Goal: Task Accomplishment & Management: Use online tool/utility

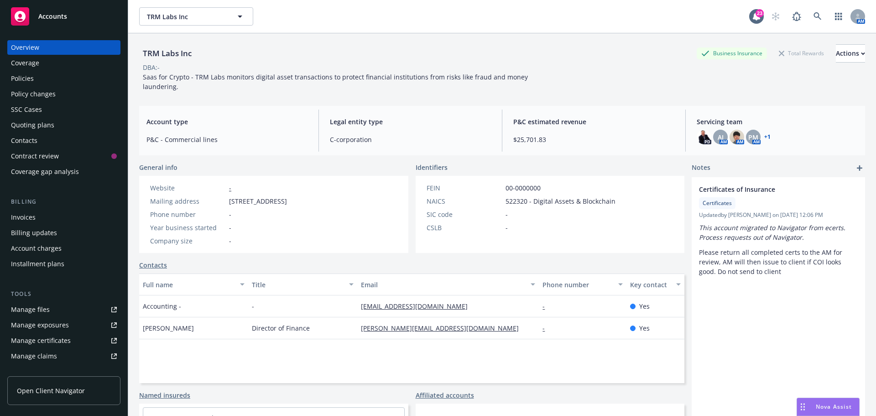
drag, startPoint x: 0, startPoint y: 0, endPoint x: 374, endPoint y: 39, distance: 376.3
click at [374, 40] on div "TRM Labs Inc Business Insurance Total Rewards Actions DBA: - Saas for Crypto - …" at bounding box center [502, 65] width 726 height 65
click at [814, 13] on icon at bounding box center [818, 16] width 8 height 8
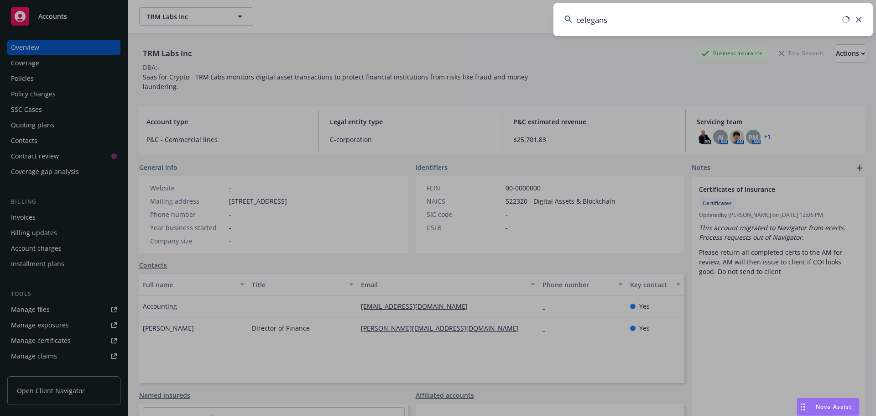
type input "celegans"
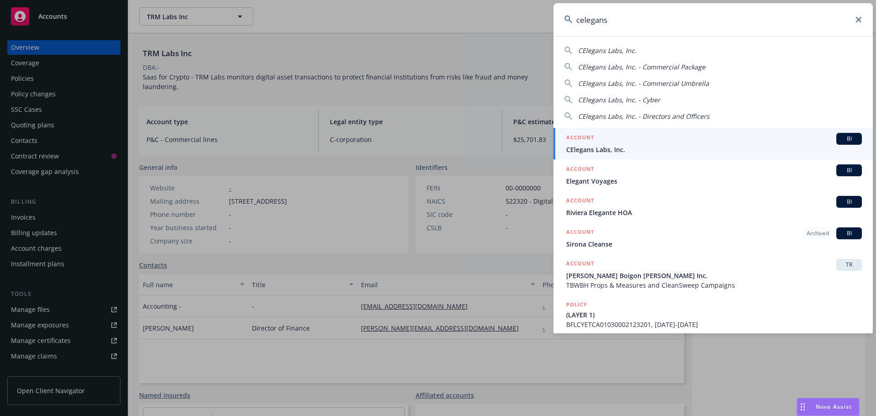
click at [851, 138] on span "BI" at bounding box center [849, 139] width 18 height 8
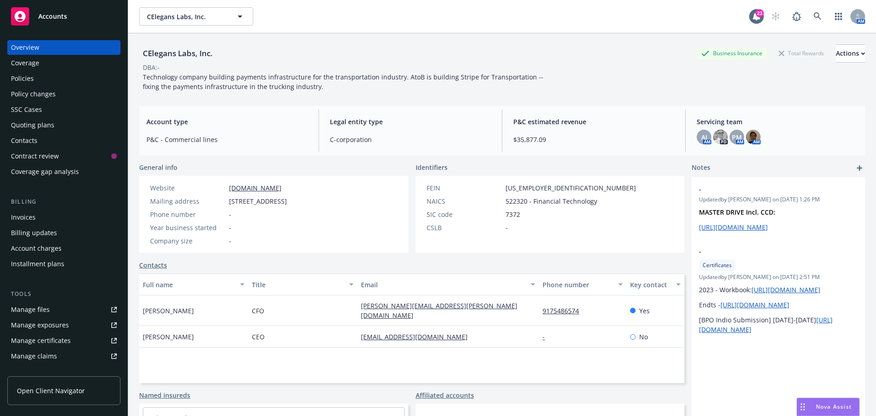
click at [233, 65] on div "DBA: -" at bounding box center [502, 68] width 726 height 10
click at [43, 83] on div "Policies" at bounding box center [64, 78] width 106 height 15
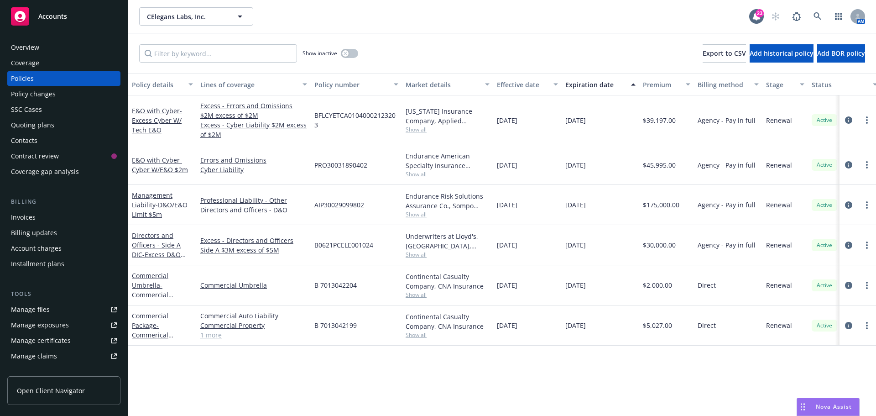
click at [348, 369] on div "Policy details Lines of coverage Policy number Market details Effective date Ex…" at bounding box center [502, 244] width 748 height 342
click at [432, 60] on div "Show inactive Export to CSV Add historical policy Add BOR policy" at bounding box center [502, 53] width 748 height 40
click at [433, 60] on div "Show inactive Export to CSV Add historical policy Add BOR policy" at bounding box center [502, 53] width 748 height 40
click at [245, 28] on div "CElegans Labs, Inc. CElegans Labs, Inc. 23 AM" at bounding box center [502, 16] width 748 height 33
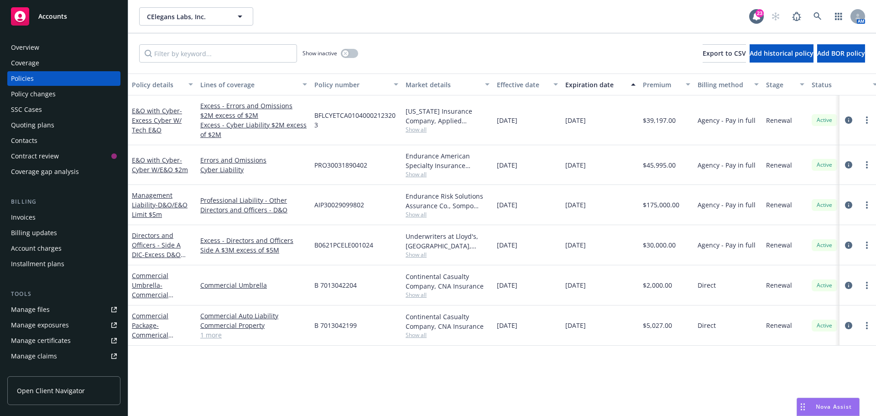
click at [445, 23] on div "CElegans Labs, Inc. CElegans Labs, Inc." at bounding box center [444, 16] width 610 height 18
click at [36, 114] on div "SSC Cases" at bounding box center [26, 109] width 31 height 15
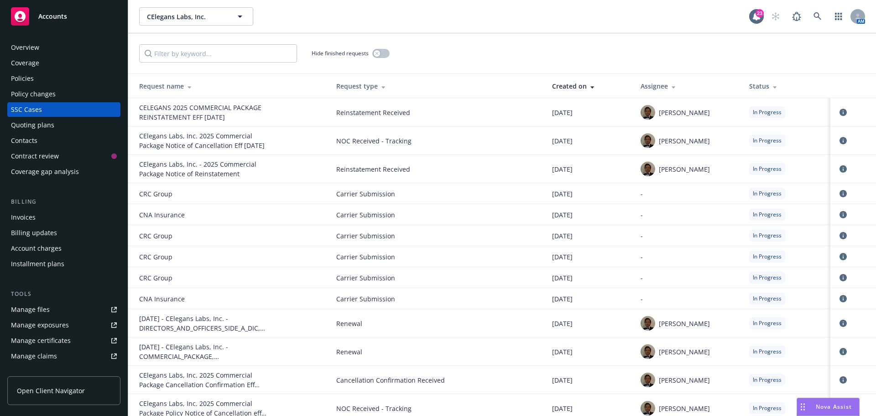
click at [449, 56] on div "Hide finished requests" at bounding box center [502, 53] width 726 height 18
click at [838, 170] on link "circleInformation" at bounding box center [843, 168] width 11 height 11
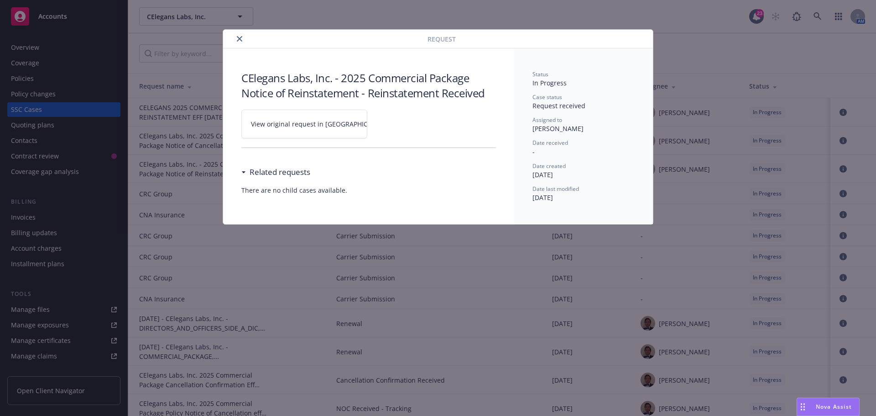
click at [340, 126] on link "View original request in [GEOGRAPHIC_DATA]" at bounding box center [304, 124] width 126 height 29
click at [240, 39] on icon "close" at bounding box center [239, 38] width 5 height 5
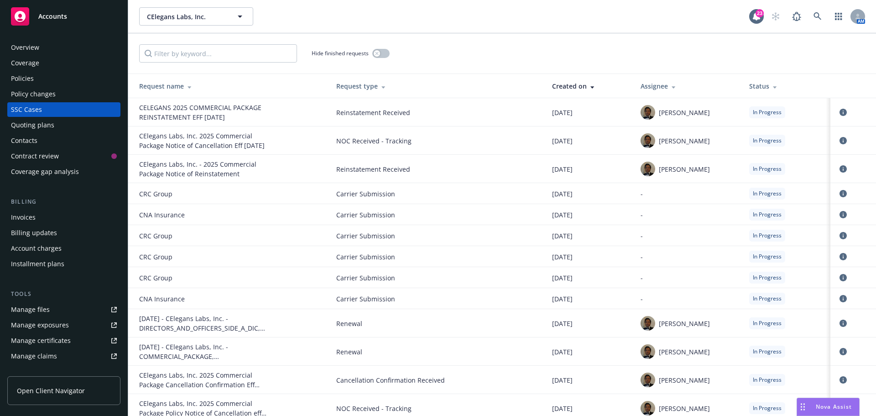
click at [613, 18] on div "CElegans Labs, Inc. CElegans Labs, Inc." at bounding box center [444, 16] width 610 height 18
click at [816, 20] on icon at bounding box center [818, 16] width 8 height 8
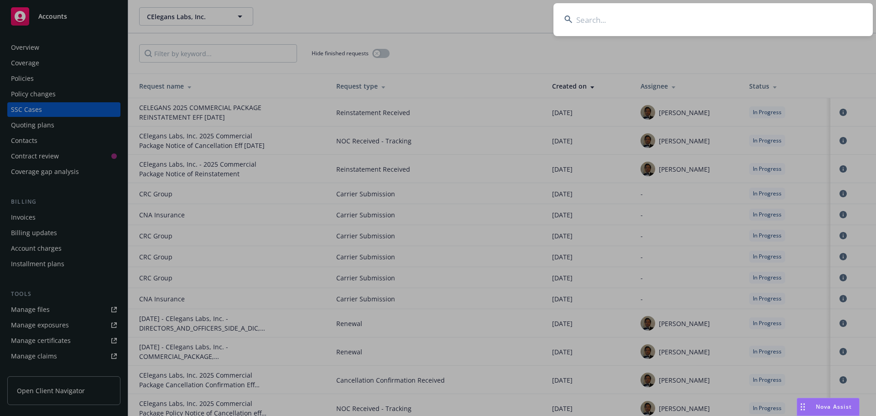
click at [706, 22] on input at bounding box center [713, 19] width 319 height 33
type input "trovy"
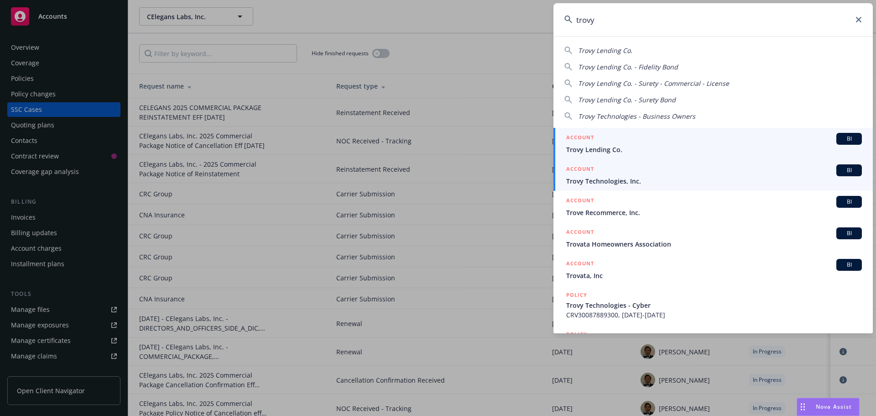
click at [848, 173] on span "BI" at bounding box center [849, 170] width 18 height 8
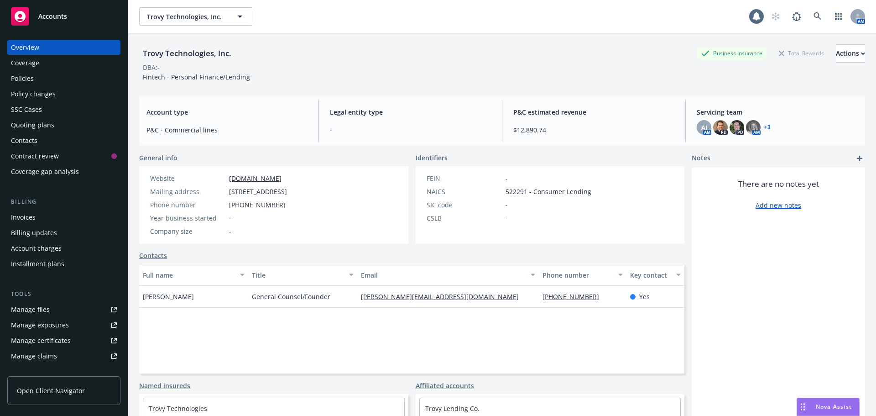
click at [20, 78] on div "Policies" at bounding box center [22, 78] width 23 height 15
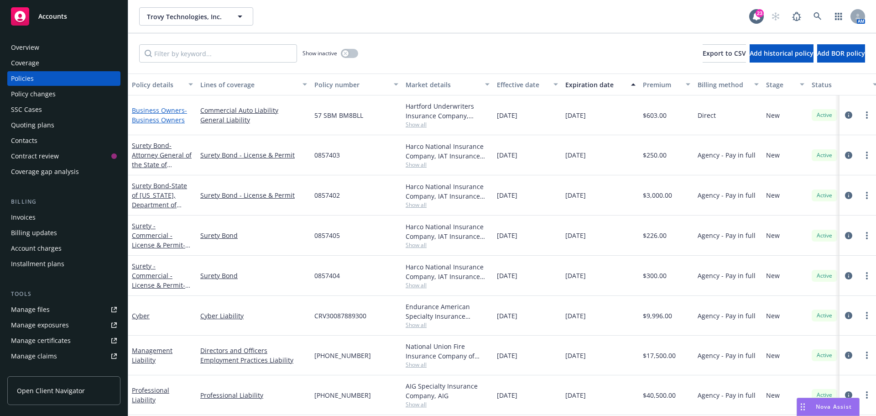
click at [155, 120] on span "- Business Owners" at bounding box center [159, 115] width 55 height 18
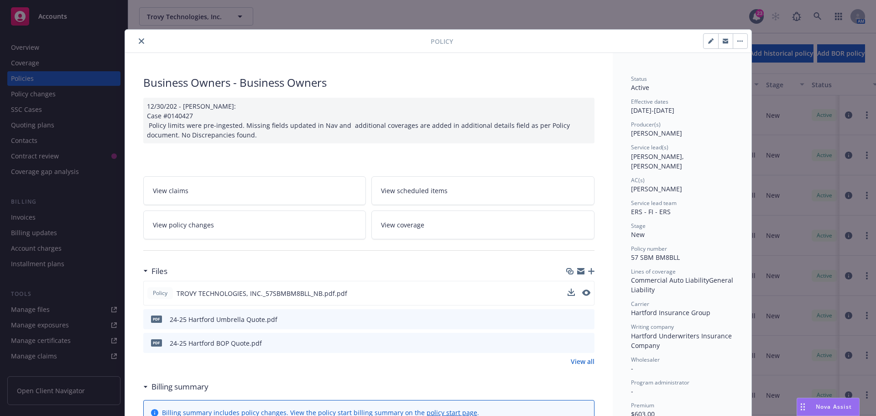
click at [587, 293] on div "Policy TROVY TECHNOLOGIES, INC._57SBMBM8BLL_NB.pdf.pdf" at bounding box center [368, 293] width 451 height 25
click at [585, 292] on icon "preview file" at bounding box center [585, 292] width 8 height 6
click at [589, 272] on icon "button" at bounding box center [591, 271] width 6 height 6
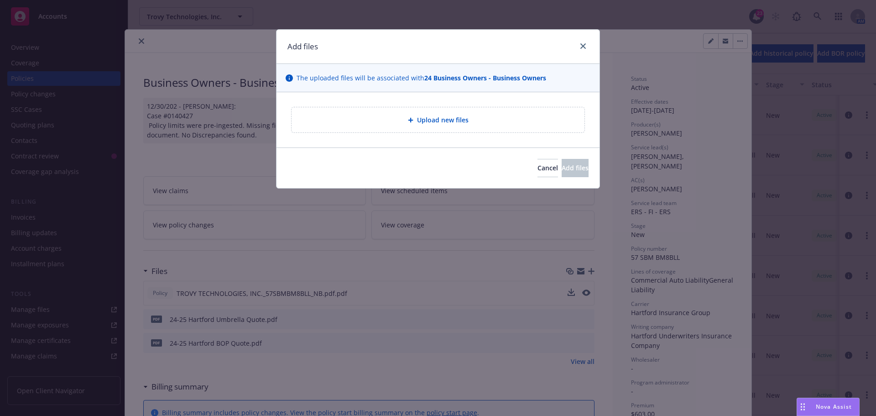
type textarea "x"
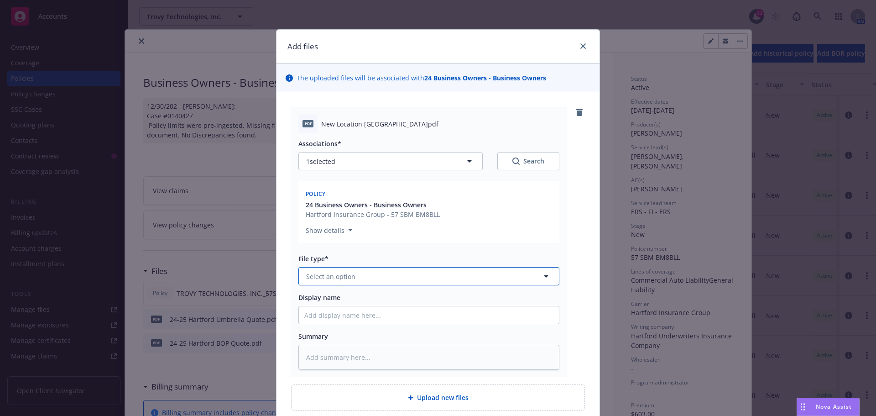
click at [348, 278] on span "Select an option" at bounding box center [330, 277] width 49 height 10
type input "endor"
click at [339, 302] on span "Endorsement" at bounding box center [329, 302] width 42 height 10
click at [350, 312] on input "Display name" at bounding box center [429, 314] width 260 height 17
type textarea "x"
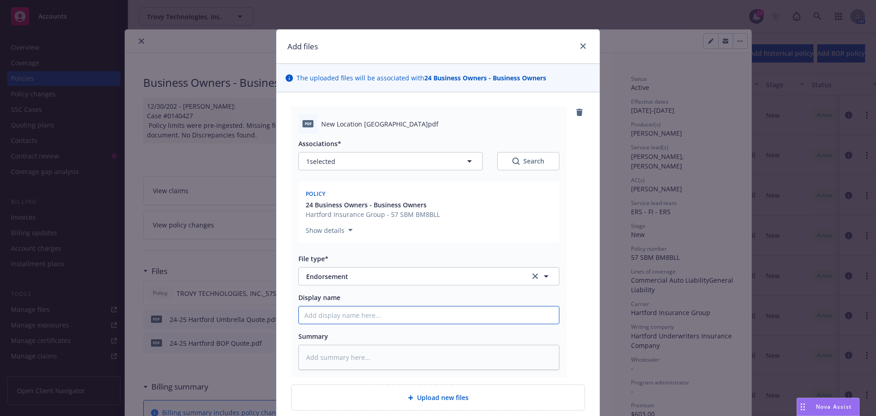
type input "2"
type textarea "x"
type input "25"
type textarea "x"
type input "2"
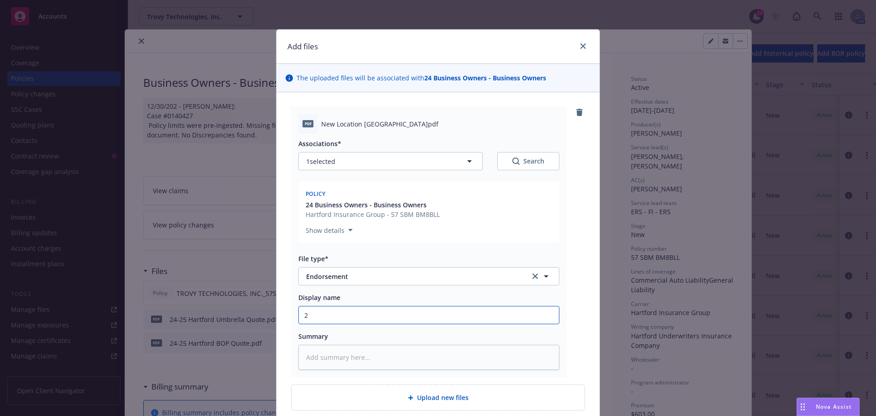
type textarea "x"
type input "24"
type textarea "x"
type input "24-"
type textarea "x"
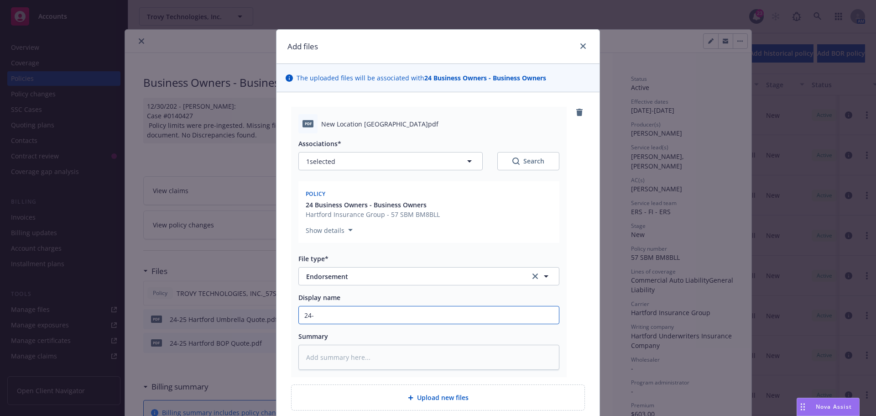
type input "24-2"
type textarea "x"
type input "24-25"
type textarea "x"
type input "24-25"
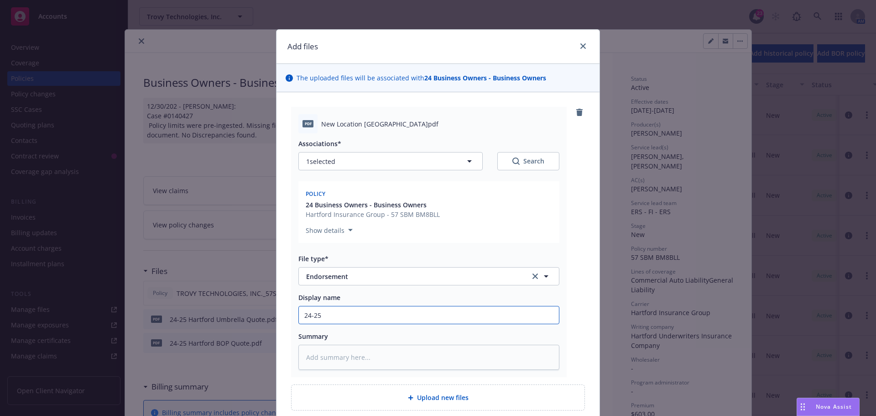
type textarea "x"
type input "24-25 E"
type textarea "x"
type input "24-25 En"
type textarea "x"
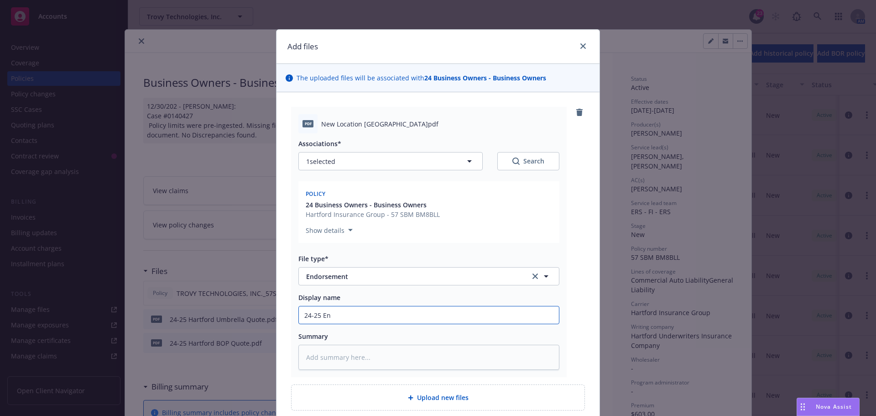
type input "24-25 End"
type textarea "x"
type input "24-25 Endt"
type textarea "x"
type input "24-25 Endt"
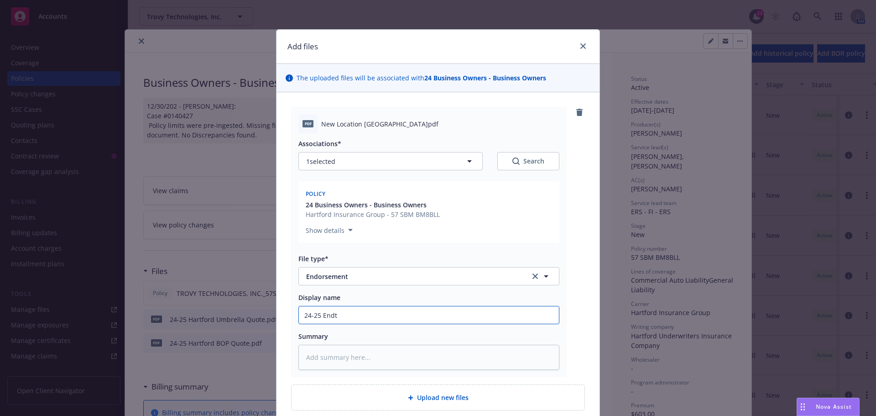
type textarea "x"
type input "24-25 Endt 2"
type textarea "x"
type input "24-25 Endt 2"
type textarea "x"
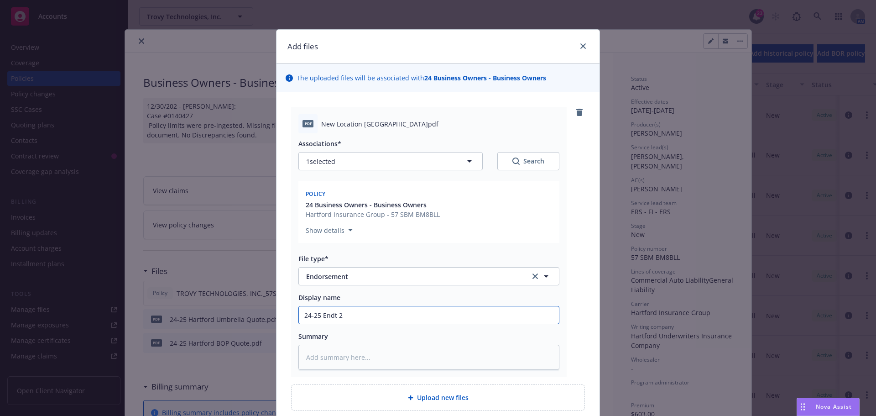
type input "24-25 Endt 2 A"
type textarea "x"
type input "24-25 Endt 2 Ad"
type textarea "x"
type input "24-25 Endt 2 Add"
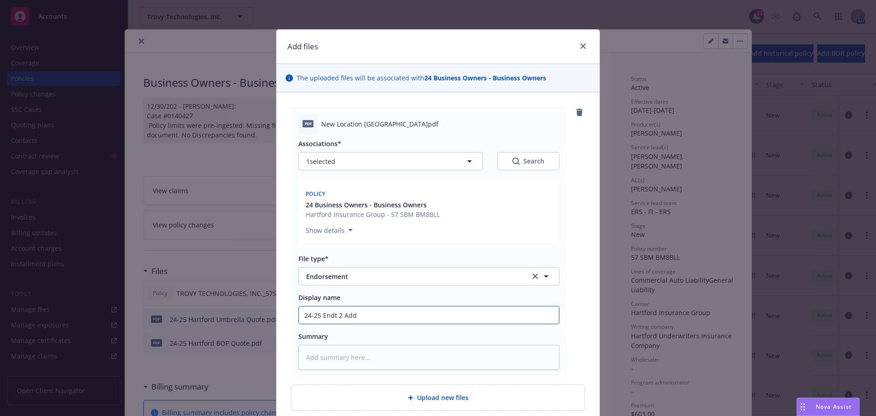
type textarea "x"
type input "24-25 Endt 2 Addi"
type textarea "x"
type input "24-25 Endt 2 Addin"
type textarea "x"
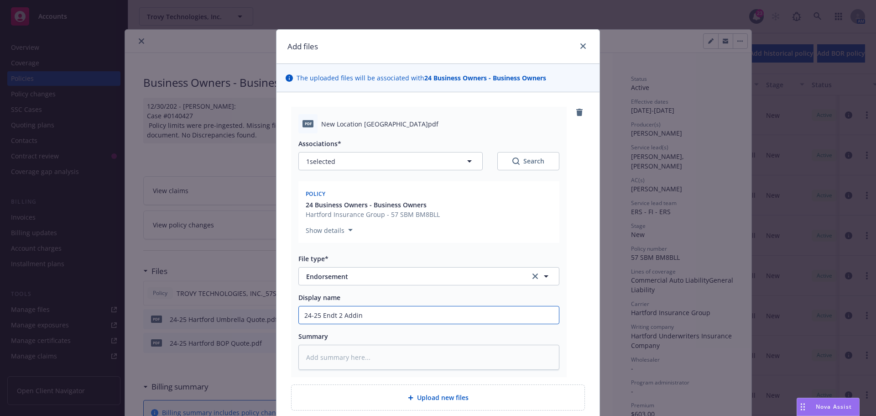
type input "24-25 Endt 2 Adding"
type textarea "x"
type input "24-25 Endt 2 Adding"
type textarea "x"
type input "24-25 Endt 2 Adding B"
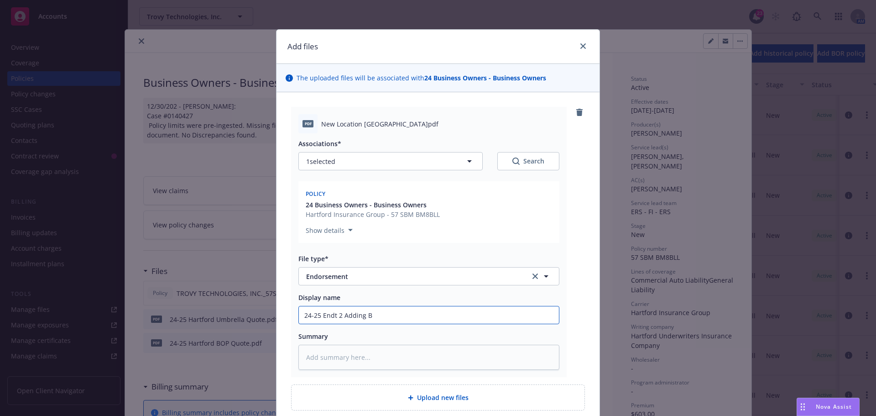
type textarea "x"
type input "24-25 Endt 2 Adding Br"
type textarea "x"
type input "24-25 Endt 2 Adding Bro"
type textarea "x"
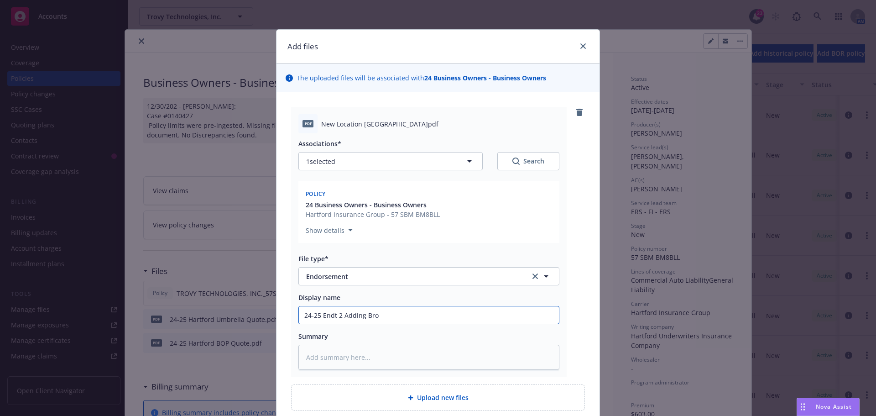
type input "24-25 Endt 2 Adding Broa"
type textarea "x"
type input "24-25 Endt 2 Adding Broad"
type textarea "x"
type input "24-25 Endt 2 Adding Broadw"
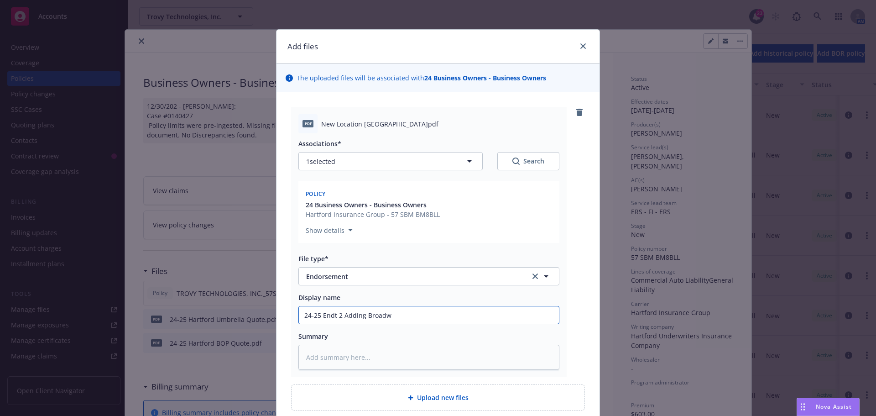
type textarea "x"
type input "24-25 Endt 2 Adding Broadwa"
type textarea "x"
type input "24-25 Endt 2 Adding Broadway"
type textarea "x"
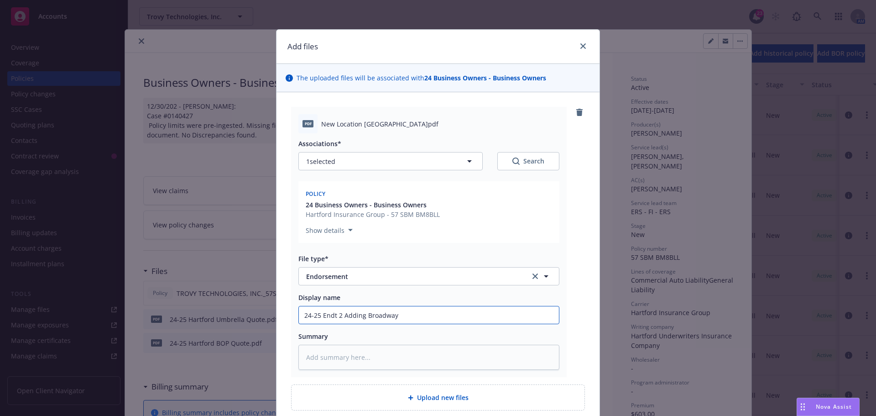
type input "24-25 Endt 2 Adding Broadway"
type textarea "x"
type input "24-25 Endt 2 Adding Broadway l"
type textarea "x"
type input "24-25 Endt 2 Adding Broadway lo"
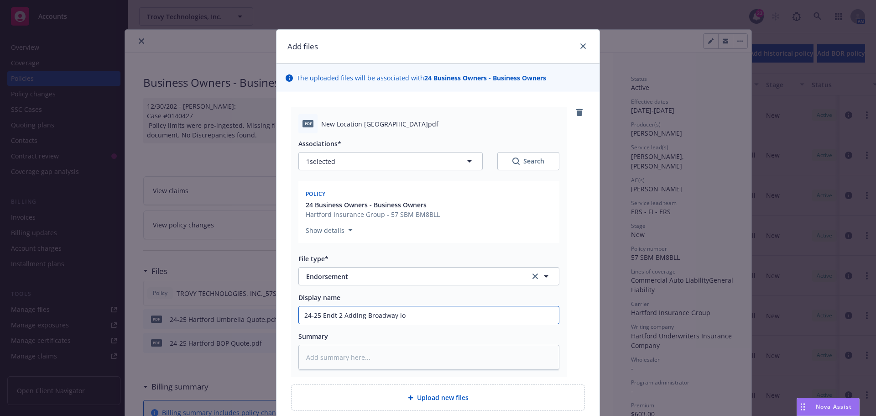
type textarea "x"
type input "24-25 Endt 2 Adding Broadway loc"
type textarea "x"
type input "24-25 Endt 2 Adding Broadway loca"
type textarea "x"
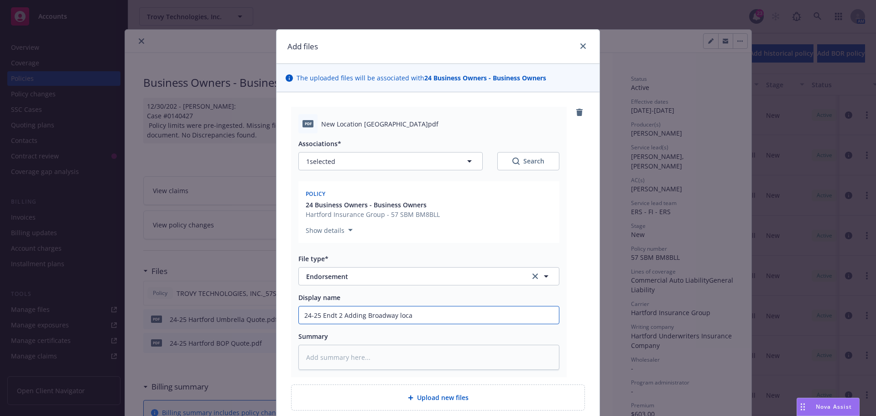
type input "24-25 Endt 2 Adding Broadway locat"
type textarea "x"
type input "24-25 Endt 2 Adding Broadway locati"
type textarea "x"
type input "24-25 Endt 2 Adding Broadway locatio"
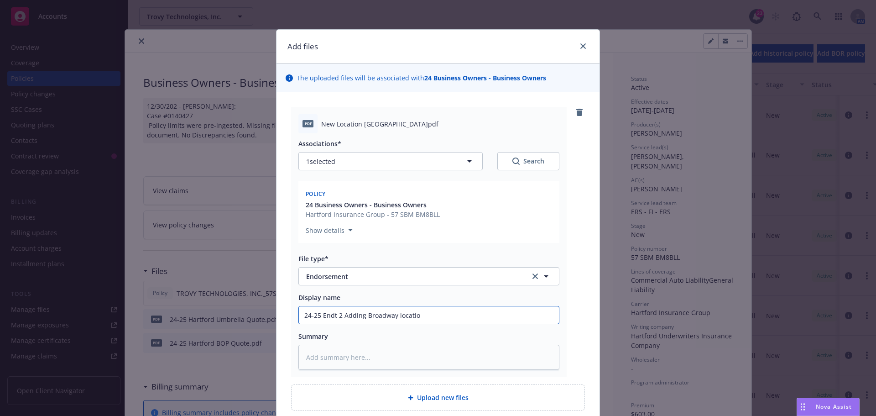
type textarea "x"
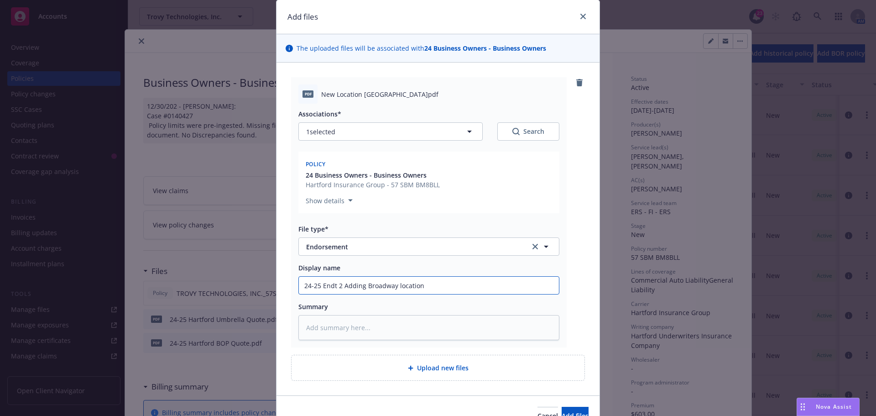
scroll to position [46, 0]
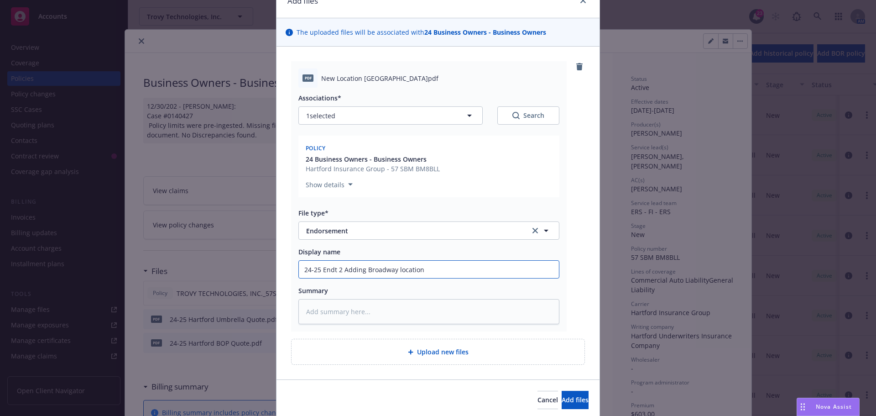
type input "24-25 Endt 2 Adding Broadway location"
type textarea "x"
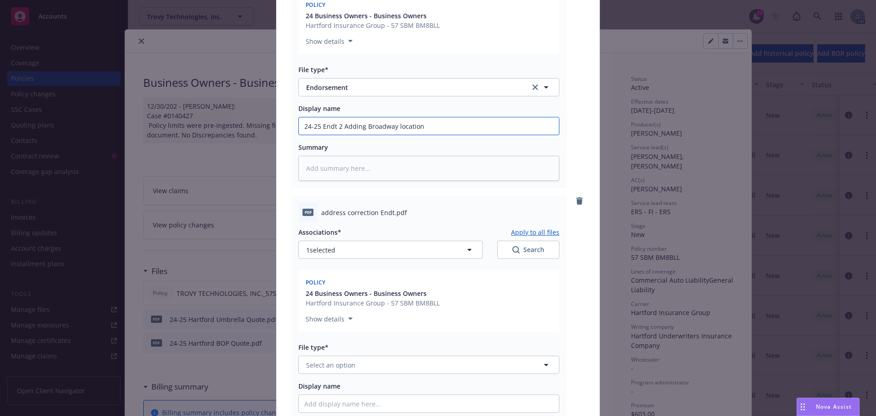
scroll to position [228, 0]
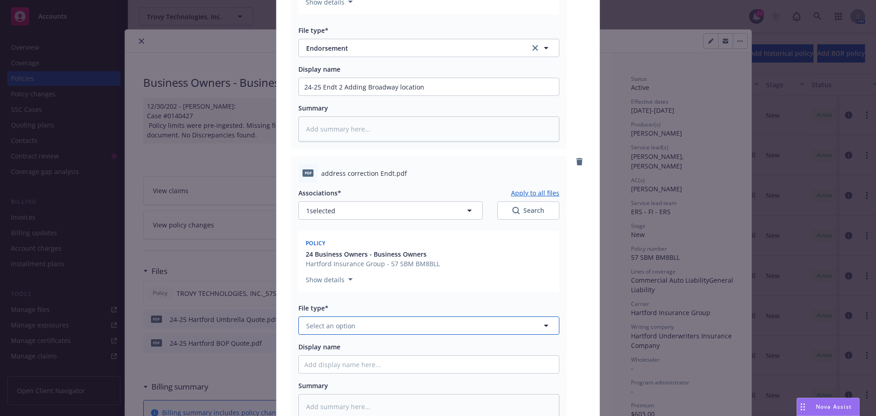
click at [329, 324] on span "Select an option" at bounding box center [330, 326] width 49 height 10
type input "end"
click at [377, 345] on div "Endorsement" at bounding box center [428, 350] width 249 height 13
click at [364, 95] on input "Display name" at bounding box center [429, 86] width 260 height 17
type textarea "x"
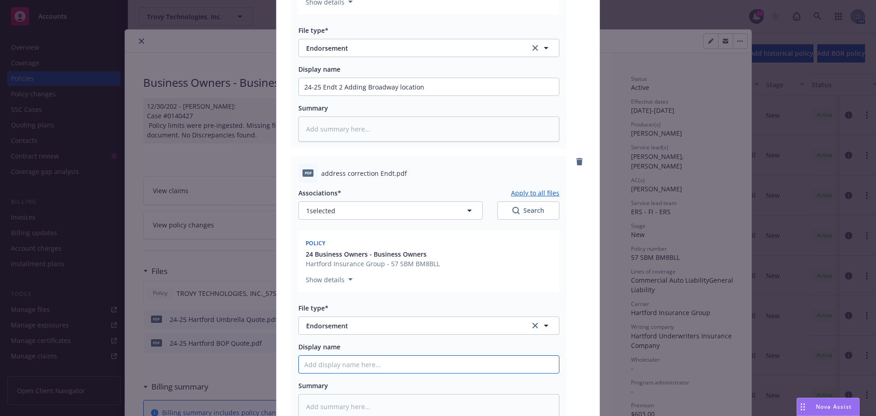
type input "2"
type textarea "x"
type input "24"
type textarea "x"
type input "24-"
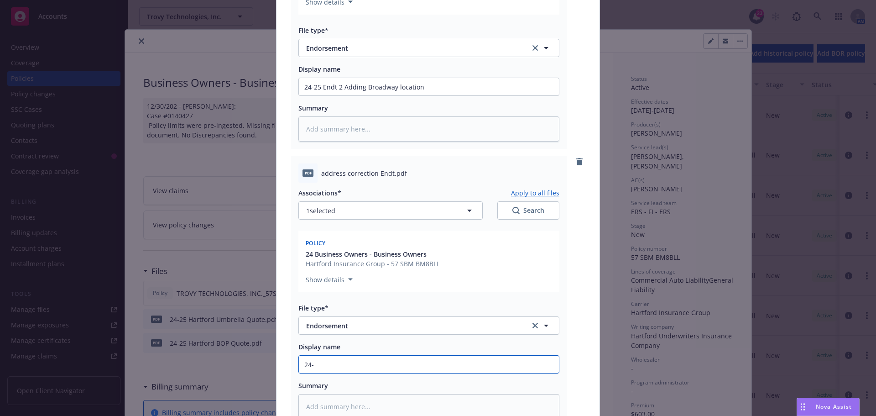
type textarea "x"
type input "24-2"
type textarea "x"
type input "24-25"
type textarea "x"
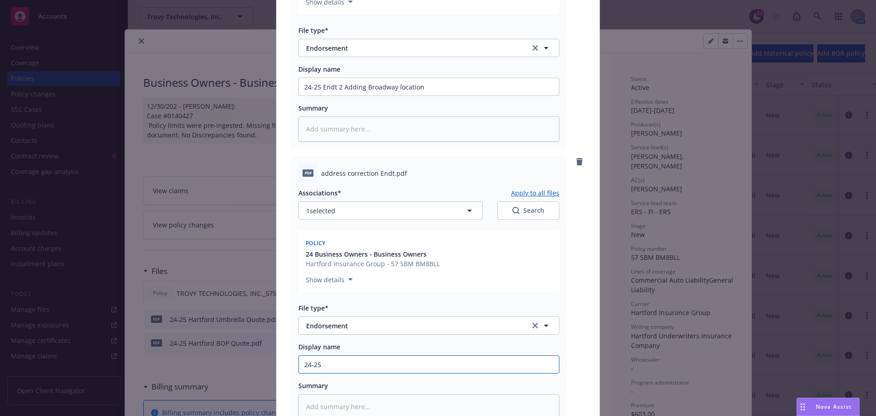
type input "24-25"
type textarea "x"
type input "24-25 E"
type textarea "x"
type input "24-25 En"
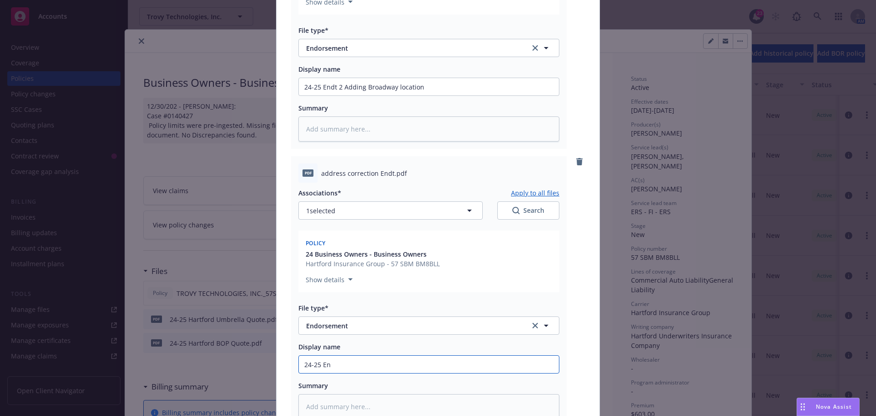
type textarea "x"
type input "24-25 End"
type textarea "x"
type input "24-25 Endt"
type textarea "x"
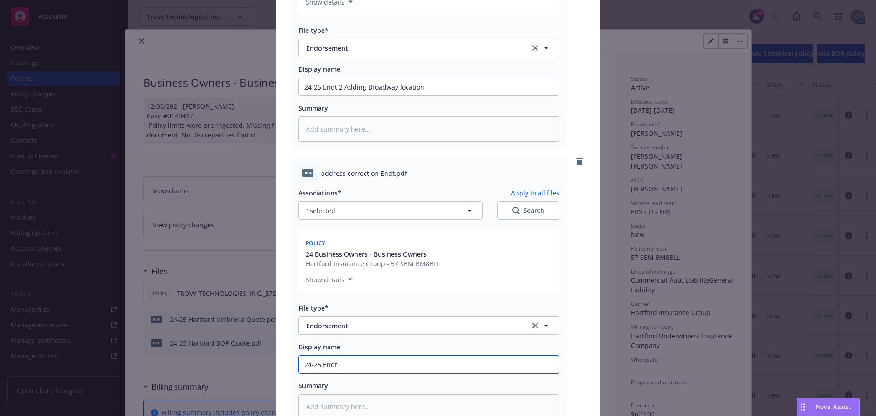
type input "24-25 Endt"
type textarea "x"
type input "24-25 Endt 1"
type textarea "x"
type input "24-25 Endt 1"
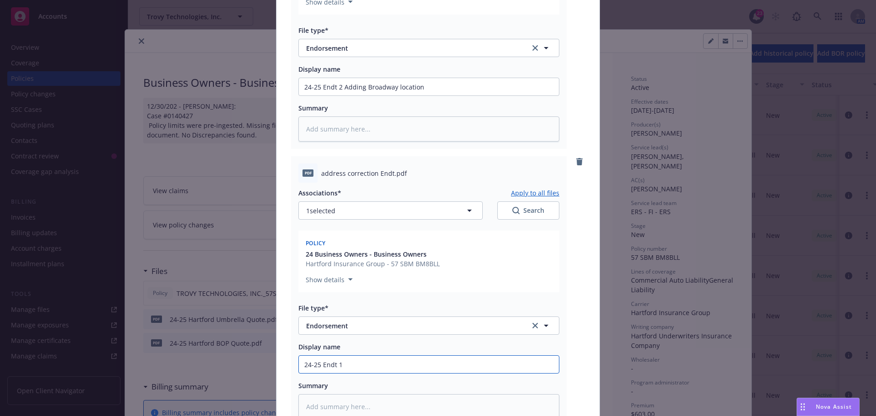
type textarea "x"
type input "24-25 Endt 1 C"
type textarea "x"
type input "24-25 Endt 1 Co"
type textarea "x"
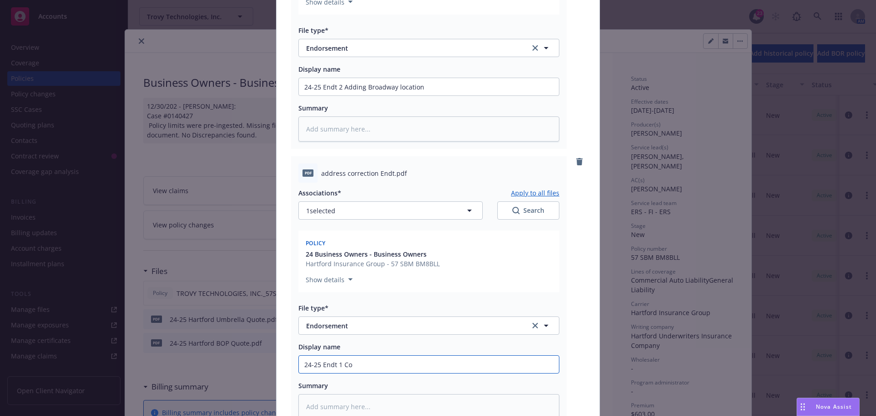
type input "24-25 Endt 1 Cor"
type textarea "x"
type input "24-25 Endt 1 Corr"
type textarea "x"
type input "24-25 Endt 1 Corre"
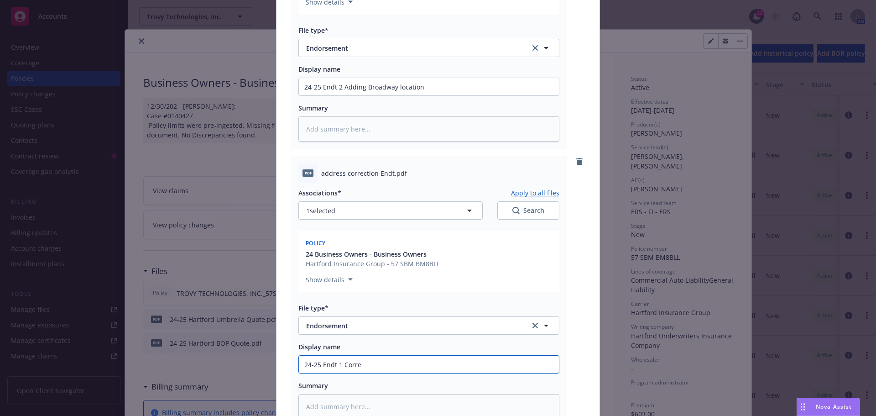
type textarea "x"
type input "24-25 Endt 1 Correc"
type textarea "x"
type input "24-25 Endt 1 Correct"
type textarea "x"
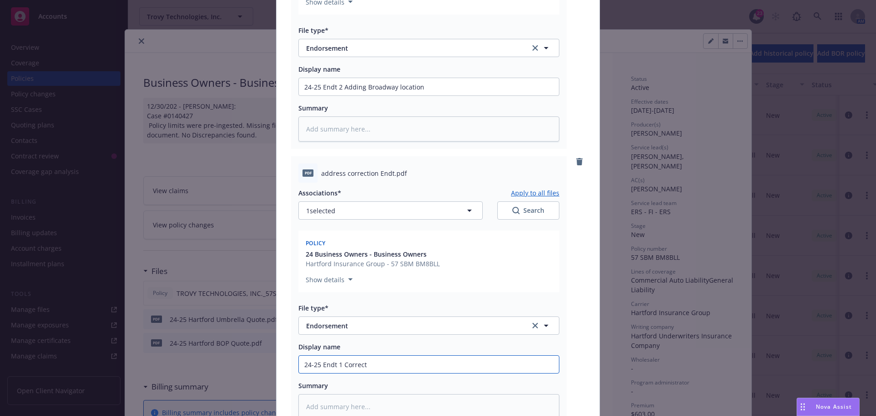
type input "24-25 Endt 1 Correcti"
type textarea "x"
type input "24-25 Endt 1 Correction"
type textarea "x"
type input "24-25 Endt 1 Correction"
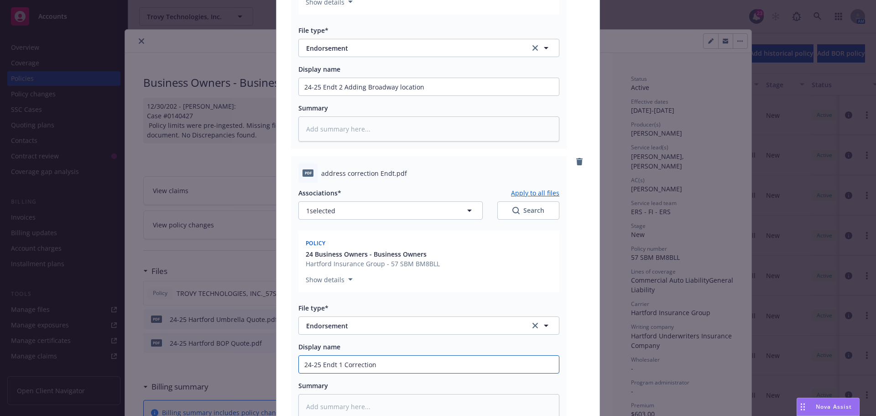
type textarea "x"
type input "24-25 Endt 1 Correction o"
type textarea "x"
type input "24-25 Endt 1 Correction of"
type textarea "x"
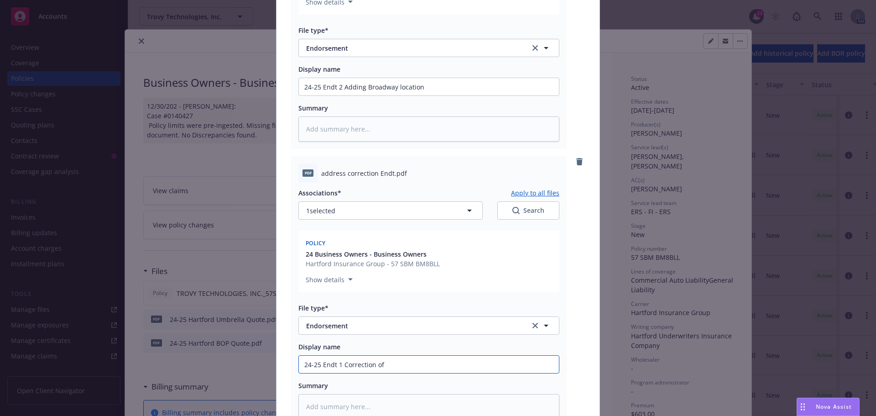
type input "24-25 Endt 1 Correction of"
type textarea "x"
type input "24-25 Endt 1 Correction of A"
type textarea "x"
type input "24-25 Endt 1 Correction of Ad"
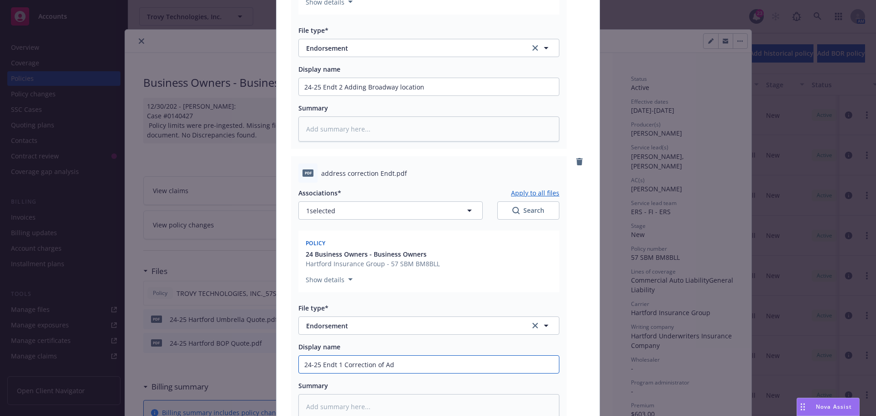
type textarea "x"
type input "24-25 Endt 1 Correction of Add"
type textarea "x"
type input "24-25 Endt 1 Correction of Addr"
type textarea "x"
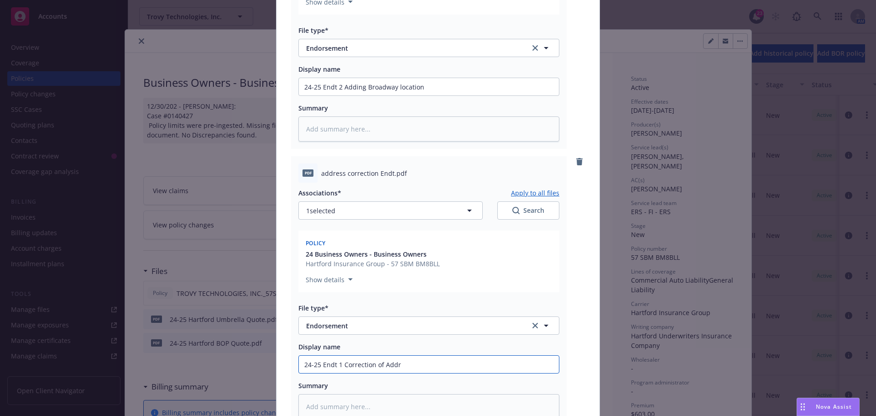
type input "24-25 Endt 1 Correction of Addre"
type textarea "x"
type input "24-25 Endt 1 Correction of Addres"
type textarea "x"
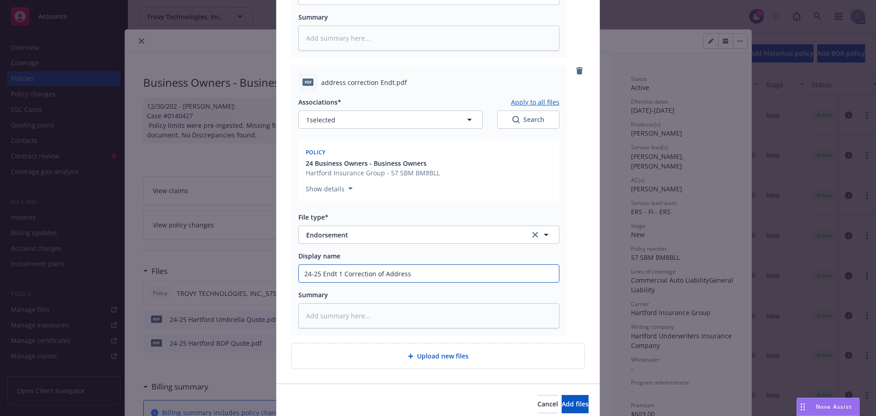
scroll to position [319, 0]
type input "24-25 Endt 1 Correction of Address"
click at [562, 394] on button "Add files" at bounding box center [575, 403] width 27 height 18
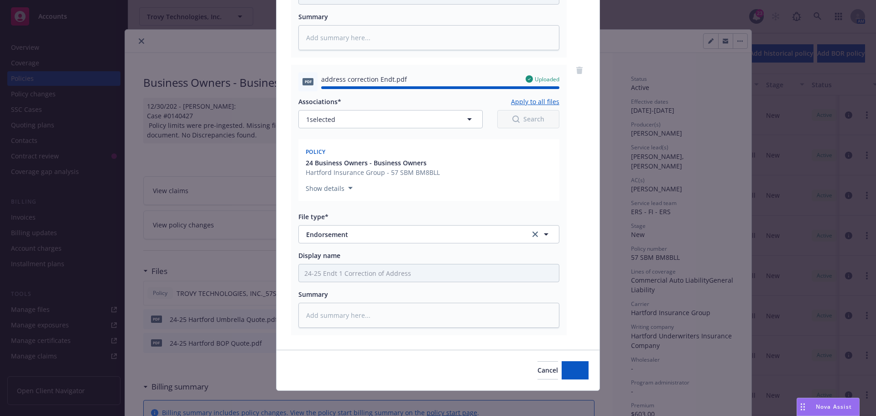
type textarea "x"
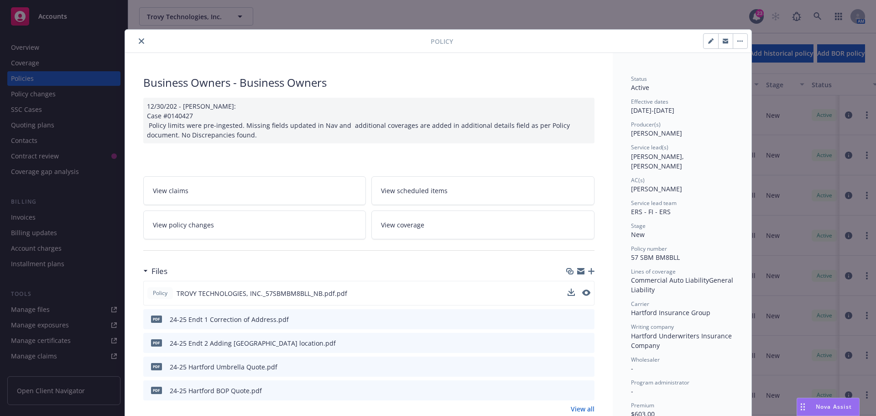
click at [138, 38] on button "close" at bounding box center [141, 41] width 11 height 11
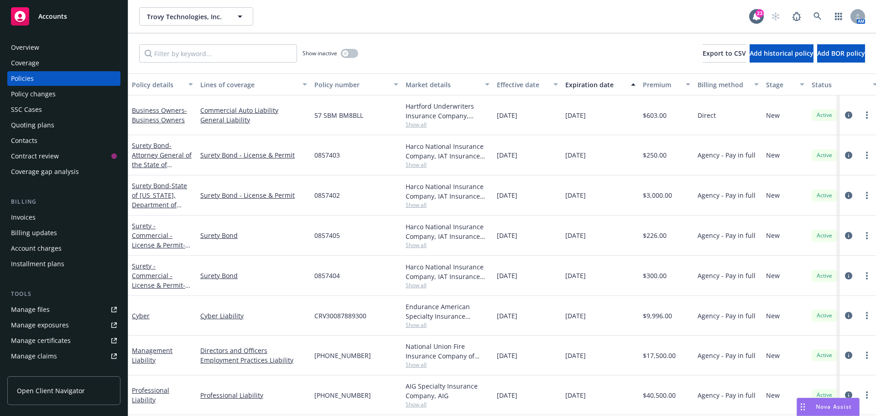
click at [45, 48] on div "Overview" at bounding box center [64, 47] width 106 height 15
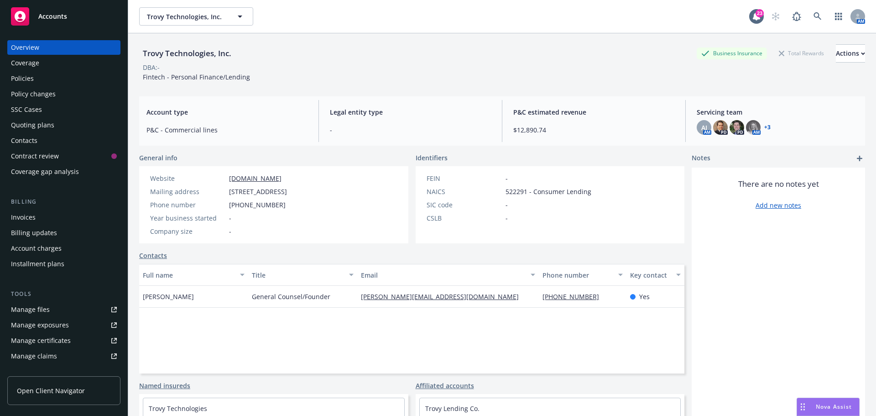
click at [290, 49] on div "Trovy Technologies, Inc. Business Insurance Total Rewards Actions" at bounding box center [502, 53] width 726 height 18
click at [437, 68] on div "DBA: -" at bounding box center [502, 68] width 726 height 10
click at [350, 73] on div "Trovy Technologies, Inc. Business Insurance Total Rewards Actions DBA: - Fintec…" at bounding box center [502, 62] width 726 height 37
click at [449, 69] on div "DBA: -" at bounding box center [502, 68] width 726 height 10
drag, startPoint x: 340, startPoint y: 57, endPoint x: 359, endPoint y: 50, distance: 20.4
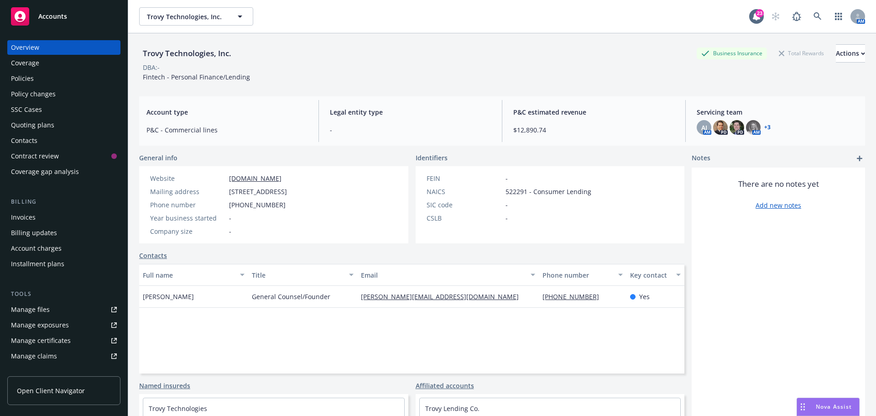
click at [340, 57] on div "Trovy Technologies, Inc. Business Insurance Total Rewards Actions" at bounding box center [502, 53] width 726 height 18
click at [814, 15] on icon at bounding box center [818, 16] width 8 height 8
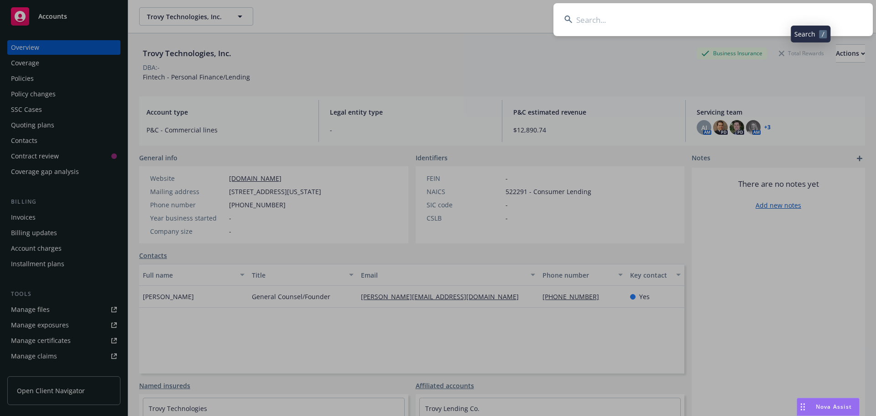
click at [800, 20] on input at bounding box center [713, 19] width 319 height 33
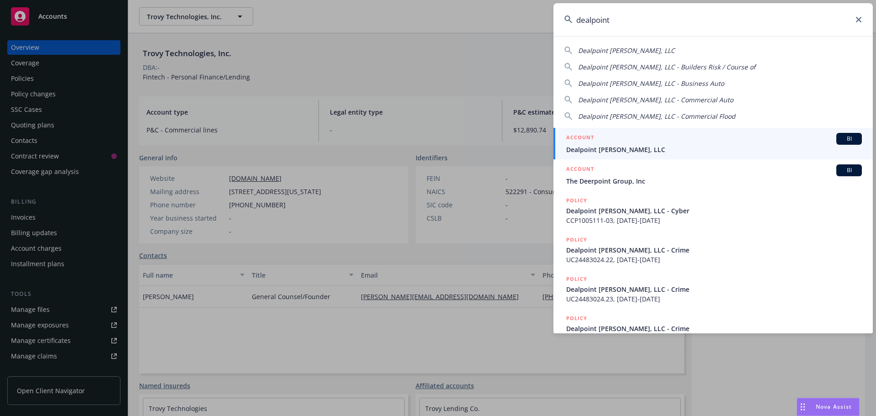
type input "dealpoint"
click at [840, 141] on span "BI" at bounding box center [849, 139] width 18 height 8
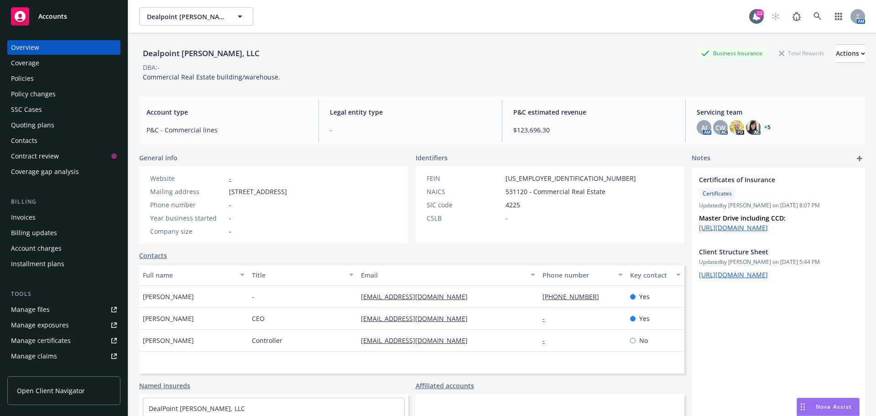
click at [288, 58] on div "Dealpoint [PERSON_NAME], LLC Business Insurance Total Rewards Actions" at bounding box center [502, 53] width 726 height 18
click at [21, 107] on div "SSC Cases" at bounding box center [26, 109] width 31 height 15
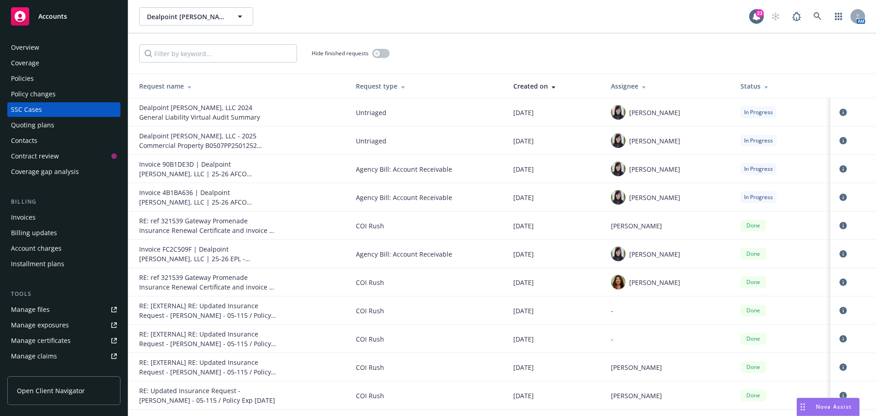
click at [493, 55] on div "Hide finished requests" at bounding box center [502, 53] width 726 height 18
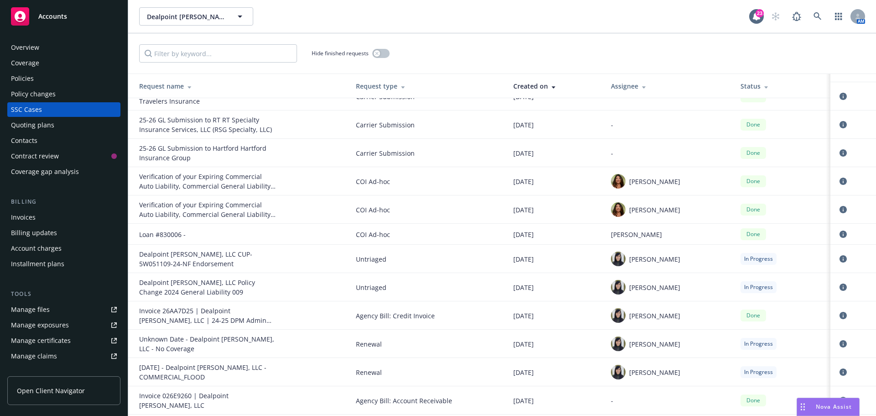
scroll to position [821, 0]
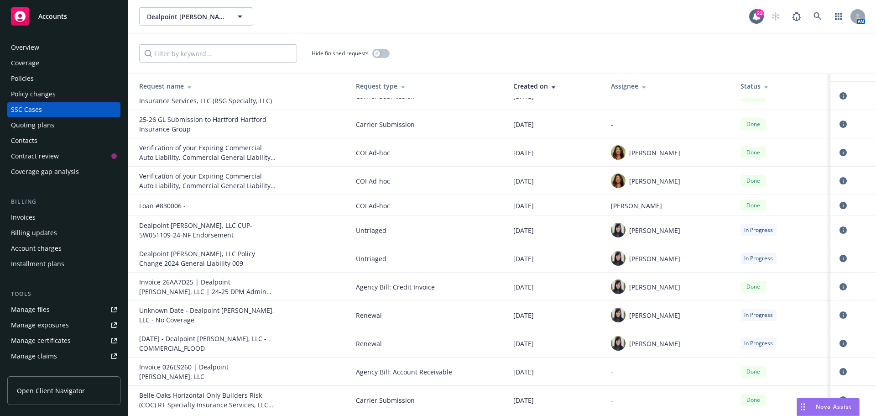
drag, startPoint x: 296, startPoint y: 14, endPoint x: 142, endPoint y: 59, distance: 160.3
click at [296, 14] on div "Dealpoint [PERSON_NAME], LLC Dealpoint [PERSON_NAME], LLC" at bounding box center [444, 16] width 610 height 18
click at [428, 57] on div "Hide finished requests" at bounding box center [502, 53] width 726 height 18
click at [814, 14] on icon at bounding box center [818, 16] width 8 height 8
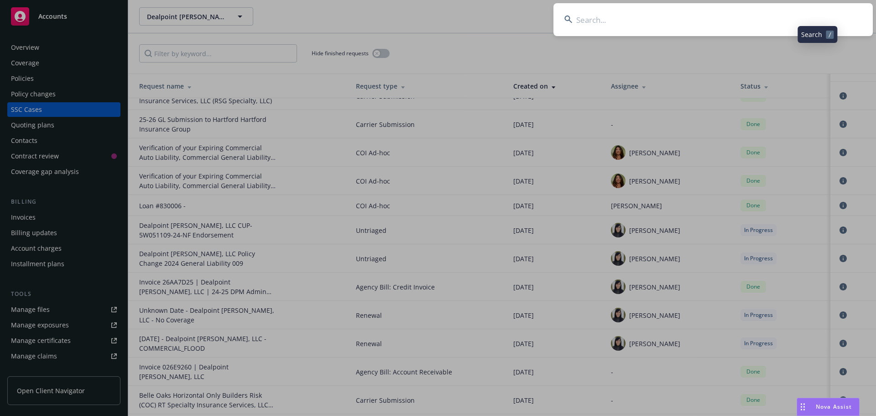
click at [743, 19] on input at bounding box center [713, 19] width 319 height 33
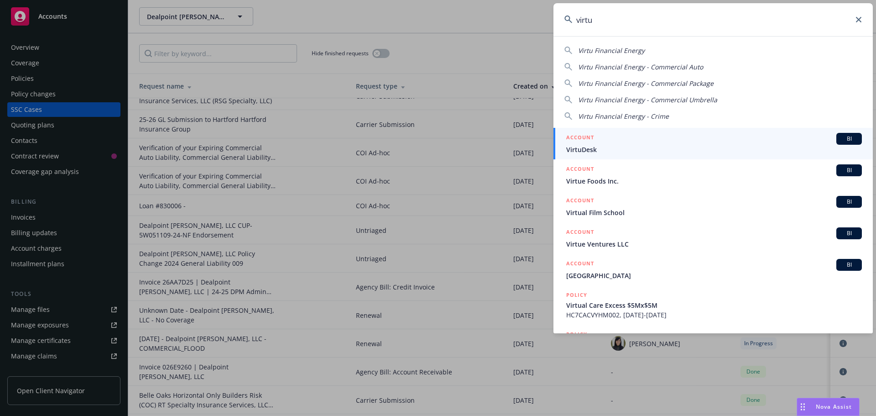
click at [638, 52] on span "Virtu Financial Energy" at bounding box center [611, 50] width 67 height 9
type input "Virtu Financial Energy"
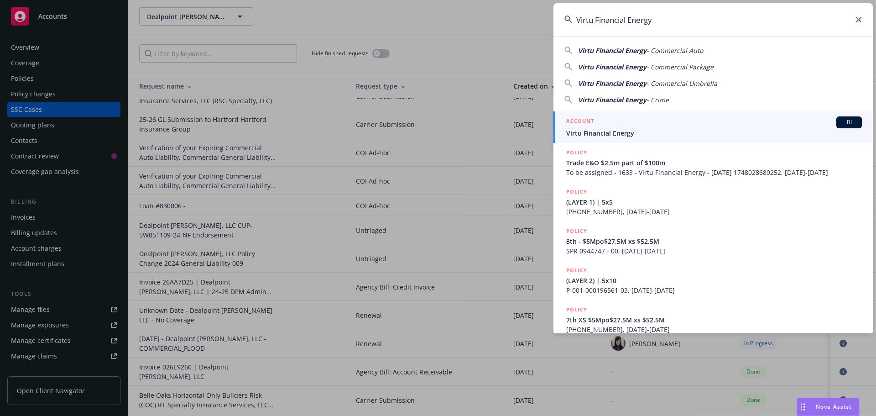
click at [840, 123] on span "BI" at bounding box center [849, 122] width 18 height 8
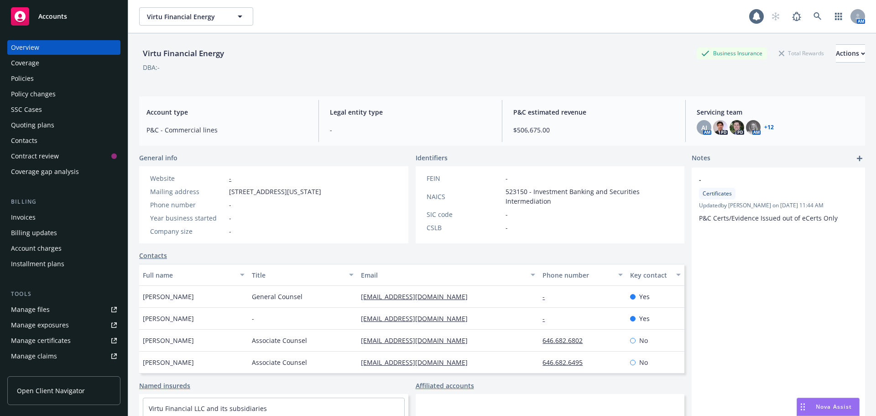
click at [485, 60] on div "Virtu Financial Energy Business Insurance Total Rewards Actions" at bounding box center [502, 53] width 726 height 18
click at [32, 83] on div "Policies" at bounding box center [22, 78] width 23 height 15
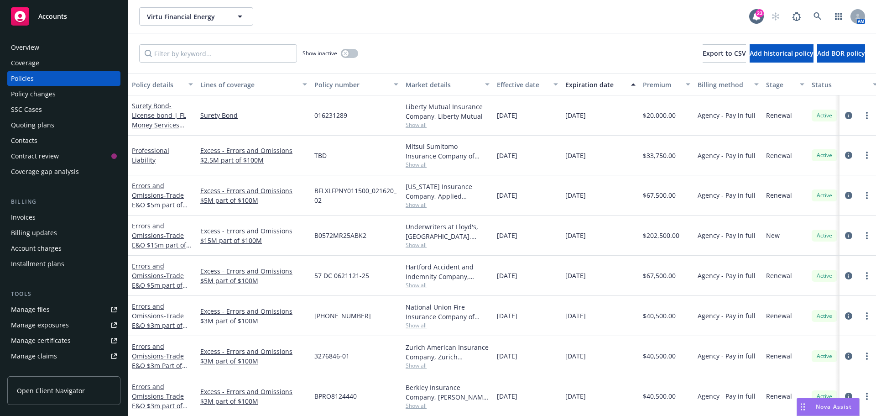
click at [29, 221] on div "Invoices" at bounding box center [23, 217] width 25 height 15
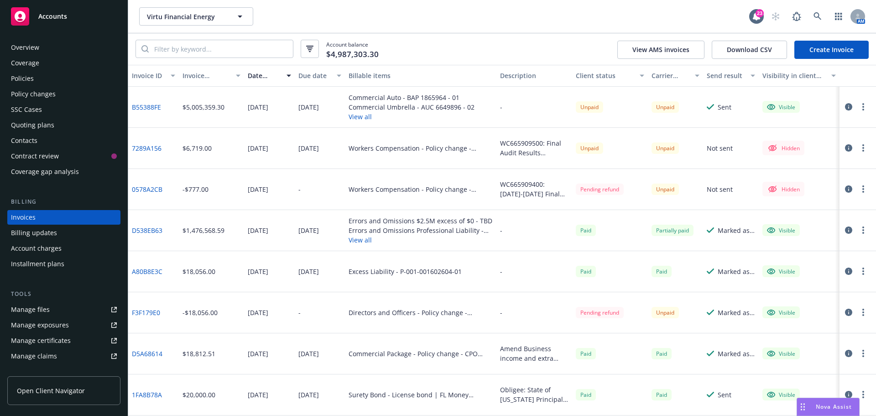
click at [420, 43] on div "Account balance $4,987,303.30 View AMS invoices Download CSV Create Invoice" at bounding box center [502, 48] width 748 height 31
click at [535, 30] on div "Virtu Financial Energy Virtu Financial Energy 23 AM" at bounding box center [502, 16] width 748 height 33
click at [694, 10] on div "Virtu Financial Energy Virtu Financial Energy" at bounding box center [444, 16] width 610 height 18
click at [819, 14] on icon at bounding box center [818, 16] width 8 height 8
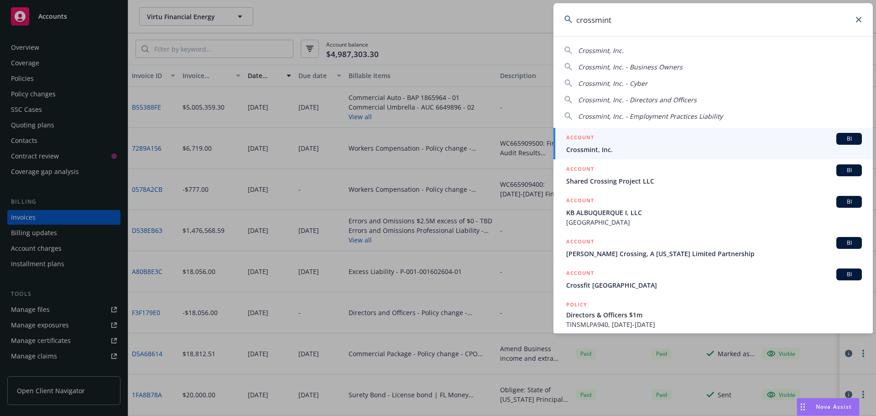
type input "crossmint"
click at [846, 137] on span "BI" at bounding box center [849, 139] width 18 height 8
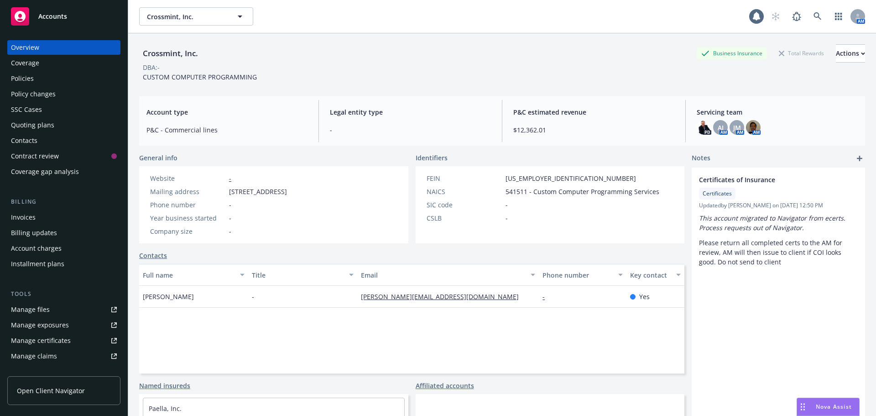
click at [517, 77] on div "Crossmint, Inc. Business Insurance Total Rewards Actions DBA: - CUSTOM COMPUTER…" at bounding box center [502, 62] width 726 height 37
click at [51, 220] on div "Invoices" at bounding box center [64, 217] width 106 height 15
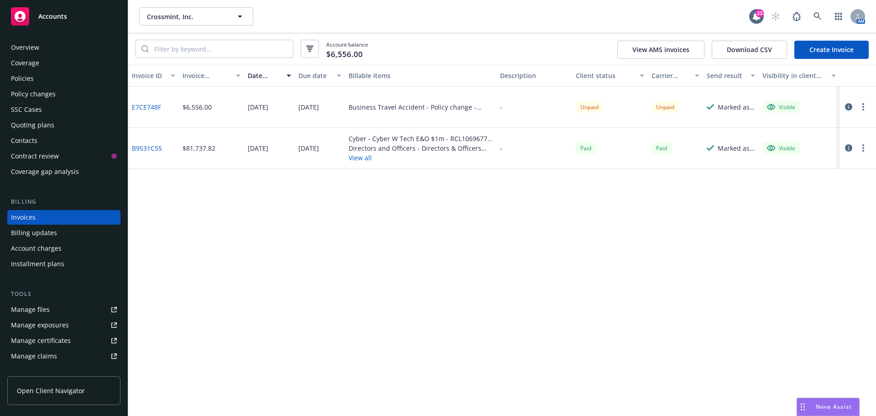
click at [515, 248] on div "Invoice ID Invoice amount Date issued Due date Billable items Description Clien…" at bounding box center [502, 240] width 748 height 351
click at [528, 224] on div "Invoice ID Invoice amount Date issued Due date Billable items Description Clien…" at bounding box center [502, 240] width 748 height 351
click at [452, 300] on div "Invoice ID Invoice amount Date issued Due date Billable items Description Clien…" at bounding box center [502, 240] width 748 height 351
click at [419, 43] on div "Account balance $6,556.00 View AMS invoices Download CSV Create Invoice" at bounding box center [502, 48] width 748 height 31
click at [398, 311] on div "Invoice ID Invoice amount Date issued Due date Billable items Description Clien…" at bounding box center [502, 240] width 748 height 351
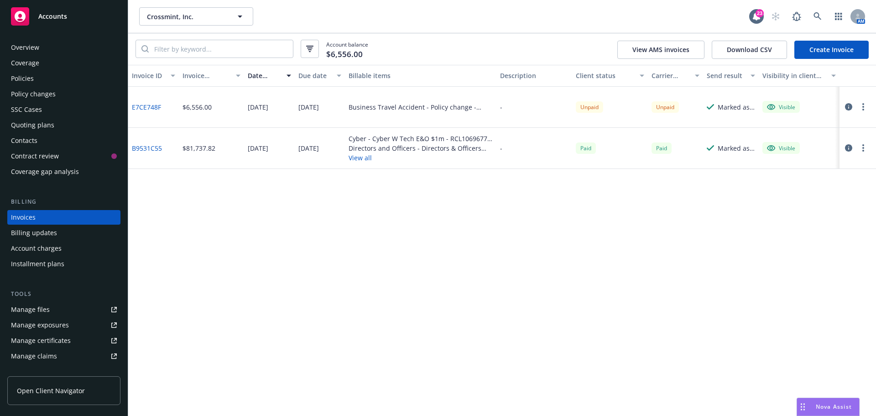
click at [429, 188] on div "Invoice ID Invoice amount Date issued Due date Billable items Description Clien…" at bounding box center [502, 240] width 748 height 351
click at [465, 31] on div "Crossmint, Inc. Crossmint, Inc. 23 AM" at bounding box center [502, 16] width 748 height 33
drag, startPoint x: 466, startPoint y: 282, endPoint x: 391, endPoint y: 123, distance: 176.8
click at [466, 283] on div "Invoice ID Invoice amount Date issued Due date Billable items Description Clien…" at bounding box center [502, 240] width 748 height 351
click at [406, 40] on div "Account balance $6,556.00 View AMS invoices Download CSV Create Invoice" at bounding box center [502, 48] width 748 height 31
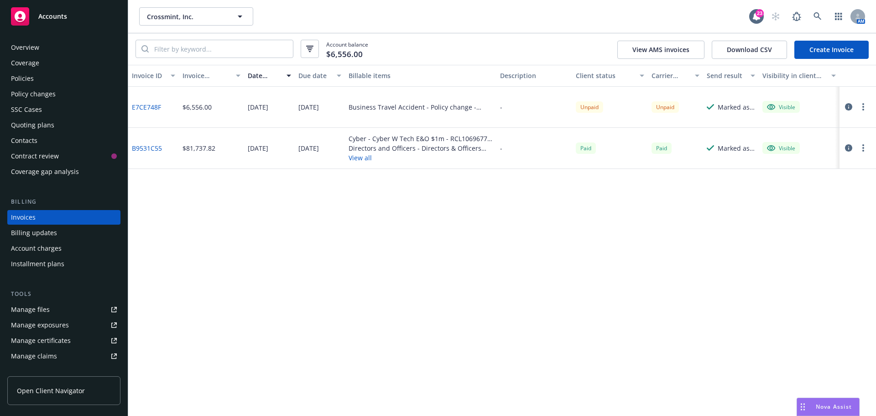
click at [523, 15] on div "Crossmint, Inc. Crossmint, Inc." at bounding box center [444, 16] width 610 height 18
click at [415, 21] on div "Crossmint, Inc. Crossmint, Inc." at bounding box center [444, 16] width 610 height 18
click at [297, 276] on div "Invoice ID Invoice amount Date issued Due date Billable items Description Clien…" at bounding box center [502, 240] width 748 height 351
click at [816, 24] on link at bounding box center [818, 16] width 18 height 18
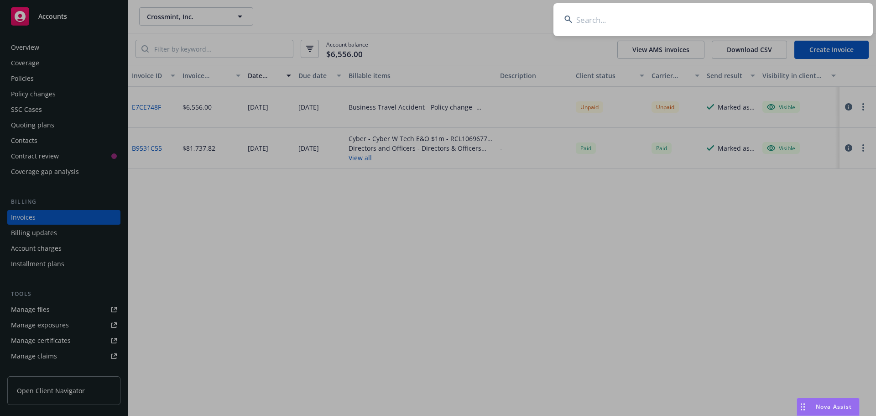
click at [738, 18] on input at bounding box center [713, 19] width 319 height 33
type input "TRM"
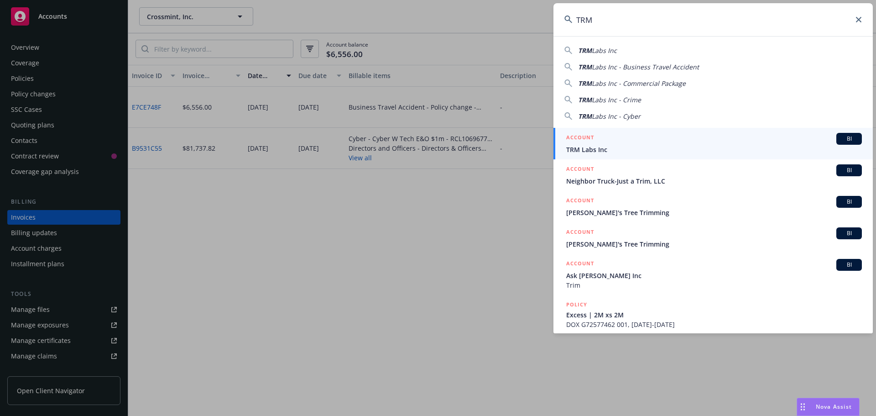
click at [842, 133] on div "BI" at bounding box center [850, 139] width 26 height 12
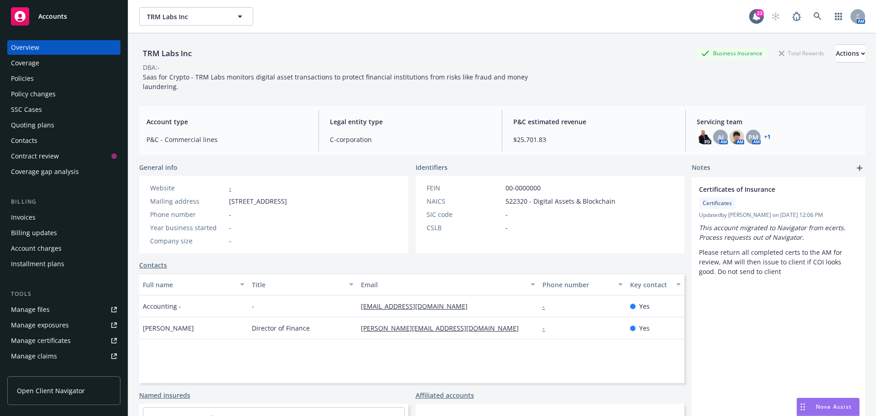
click at [233, 58] on div "TRM Labs Inc Business Insurance Total Rewards Actions" at bounding box center [502, 53] width 726 height 18
click at [47, 81] on div "Policies" at bounding box center [64, 78] width 106 height 15
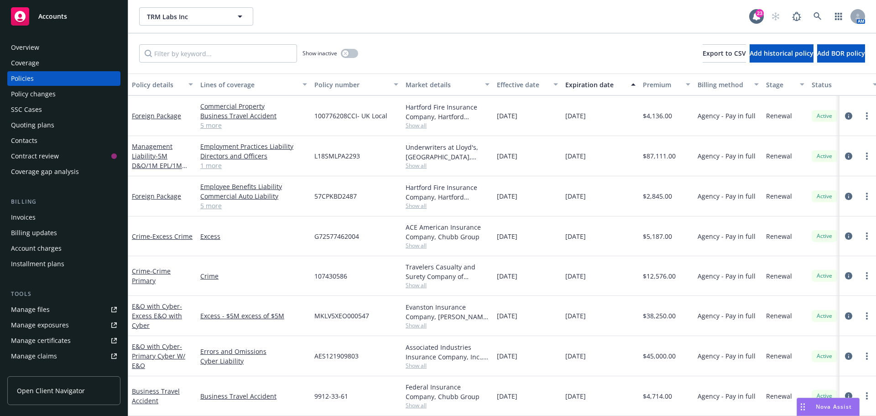
scroll to position [47, 0]
click at [150, 192] on link "Foreign Package" at bounding box center [156, 196] width 49 height 9
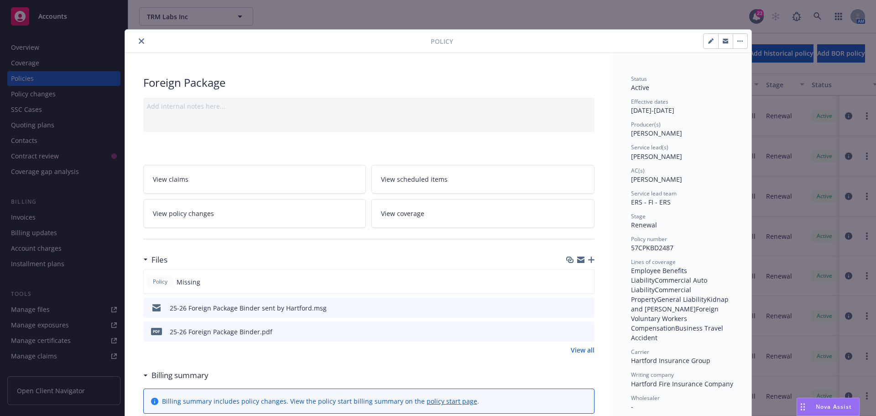
click at [582, 332] on icon "preview file" at bounding box center [586, 331] width 8 height 6
click at [141, 41] on button "close" at bounding box center [141, 41] width 11 height 11
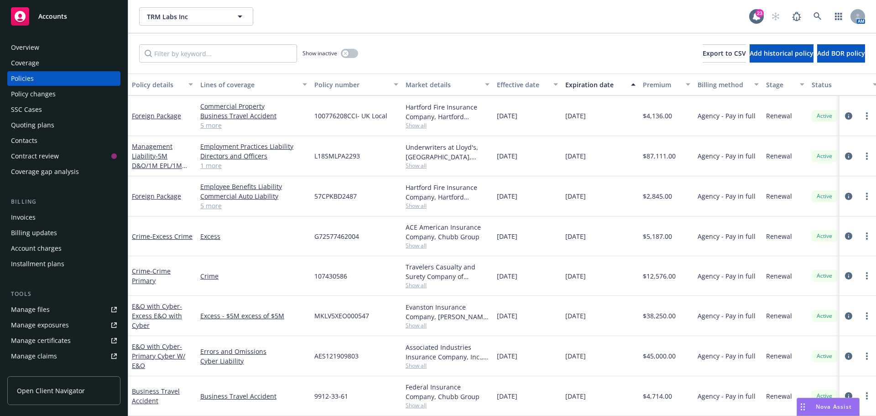
click at [310, 28] on div "TRM Labs Inc TRM Labs Inc 23 AM" at bounding box center [502, 16] width 748 height 33
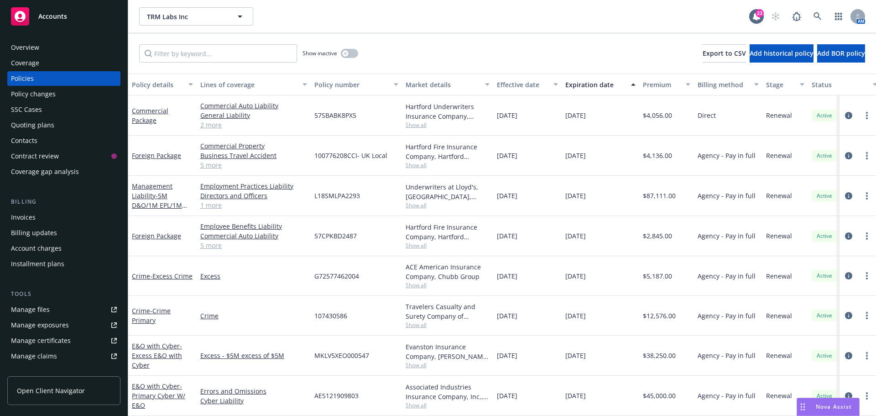
scroll to position [47, 0]
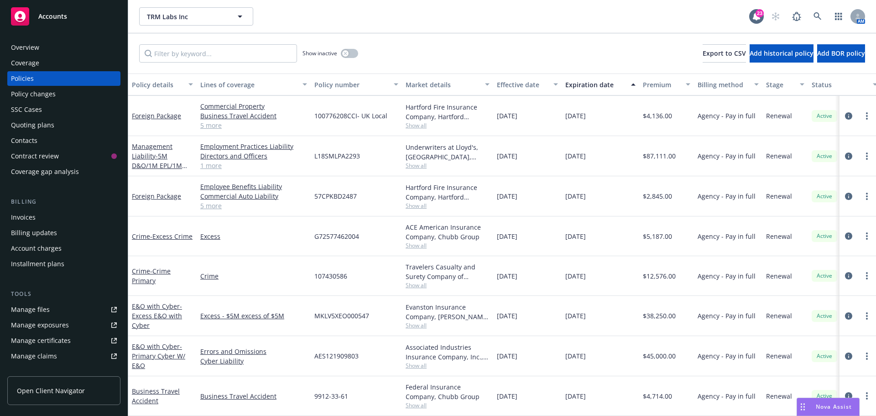
click at [462, 46] on div "Show inactive Export to CSV Add historical policy Add BOR policy" at bounding box center [502, 53] width 748 height 40
drag, startPoint x: 436, startPoint y: 60, endPoint x: 485, endPoint y: 51, distance: 49.8
click at [436, 60] on div "Show inactive Export to CSV Add historical policy Add BOR policy" at bounding box center [502, 53] width 748 height 40
click at [819, 17] on icon at bounding box center [818, 16] width 8 height 8
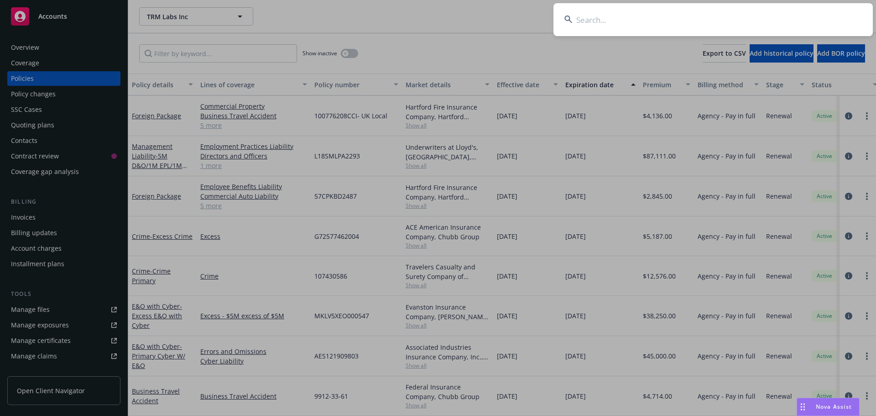
click at [613, 27] on input at bounding box center [713, 19] width 319 height 33
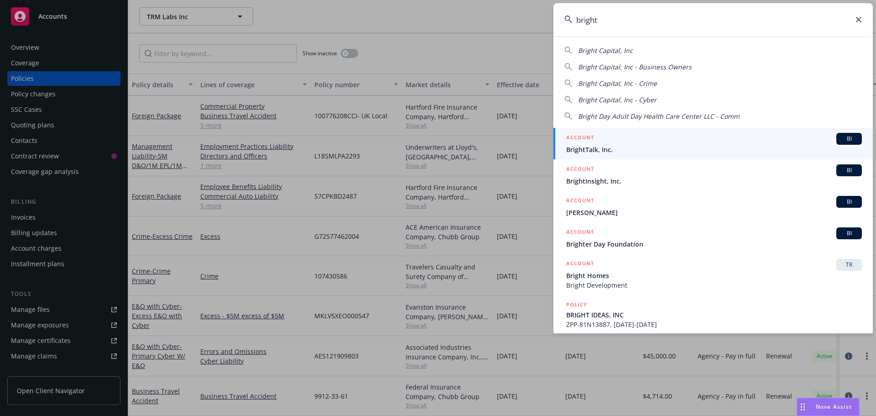
click at [590, 48] on span "Bright Capital, Inc" at bounding box center [605, 50] width 55 height 9
type input "Bright Capital, Inc"
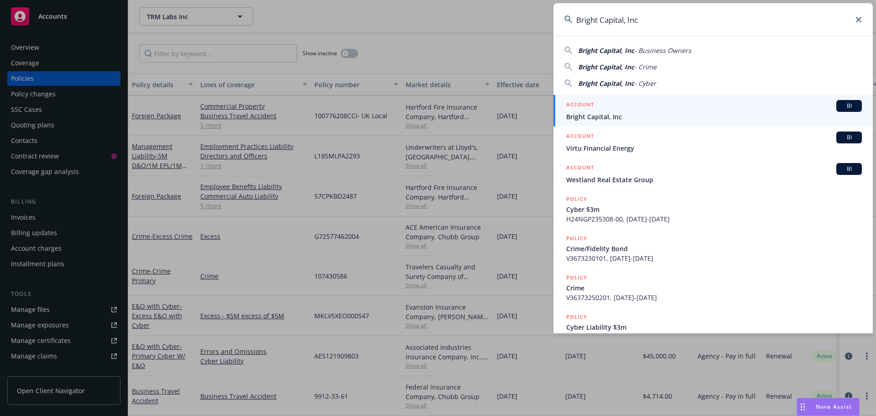
click at [837, 108] on div "BI" at bounding box center [850, 106] width 26 height 12
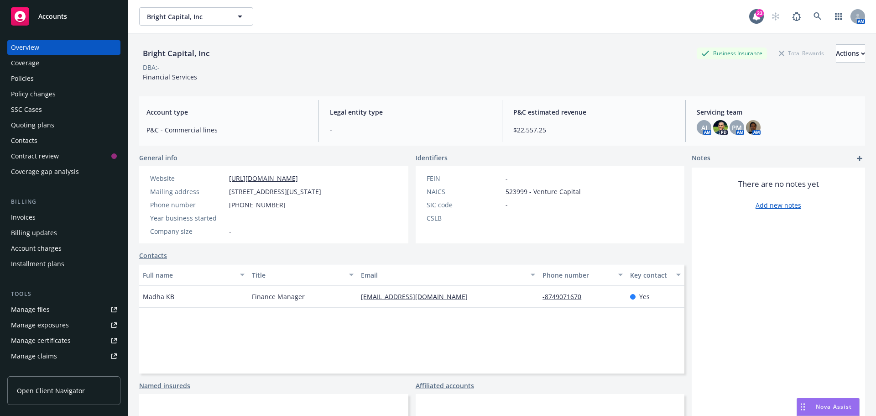
click at [240, 68] on div "DBA: -" at bounding box center [502, 68] width 726 height 10
click at [52, 80] on div "Policies" at bounding box center [64, 78] width 106 height 15
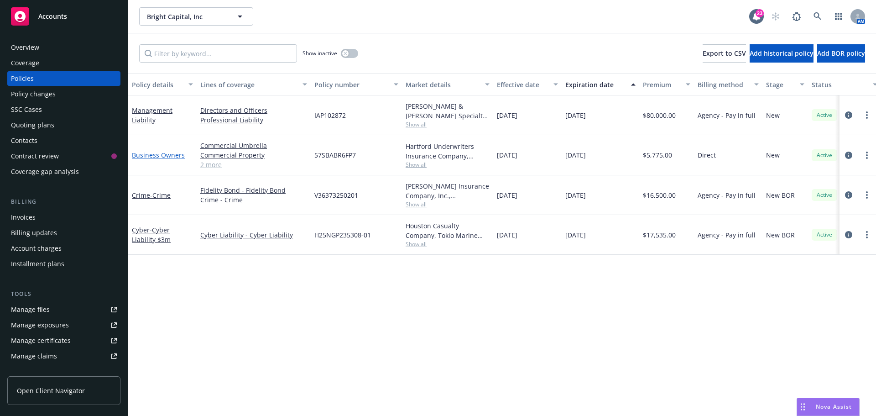
click at [164, 155] on link "Business Owners" at bounding box center [158, 155] width 53 height 9
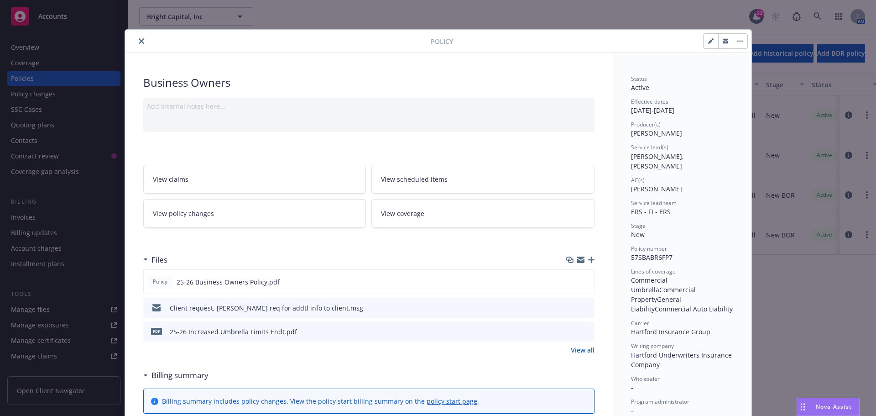
click at [139, 42] on icon "close" at bounding box center [141, 40] width 5 height 5
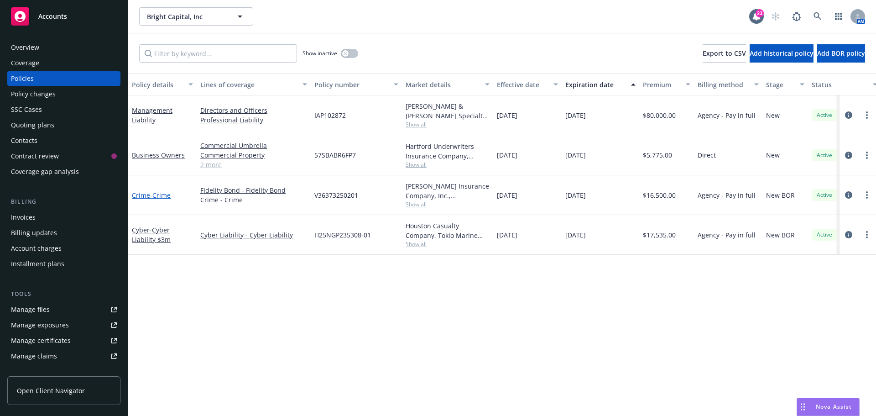
click at [165, 197] on span "- Crime" at bounding box center [160, 195] width 21 height 9
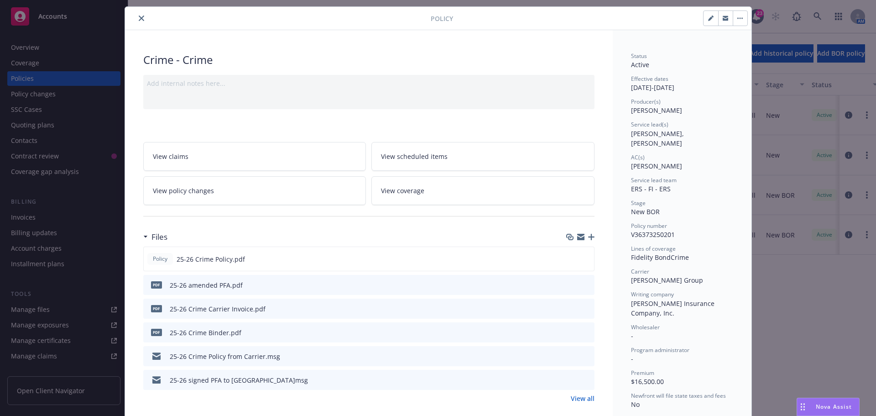
scroll to position [46, 0]
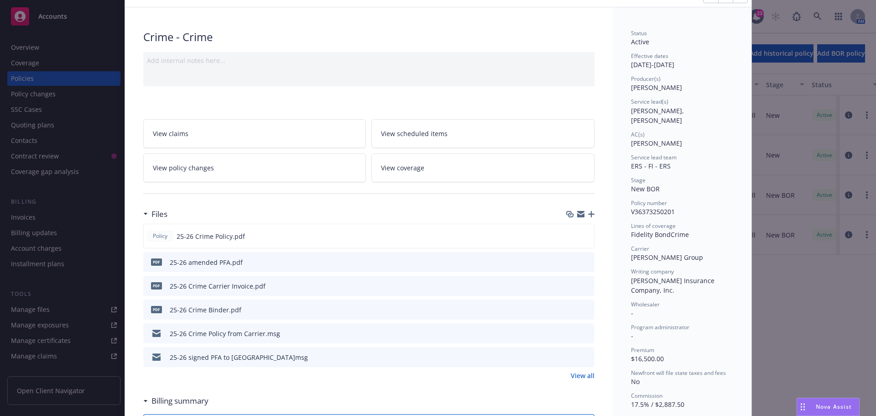
click at [590, 214] on icon "button" at bounding box center [591, 214] width 6 height 6
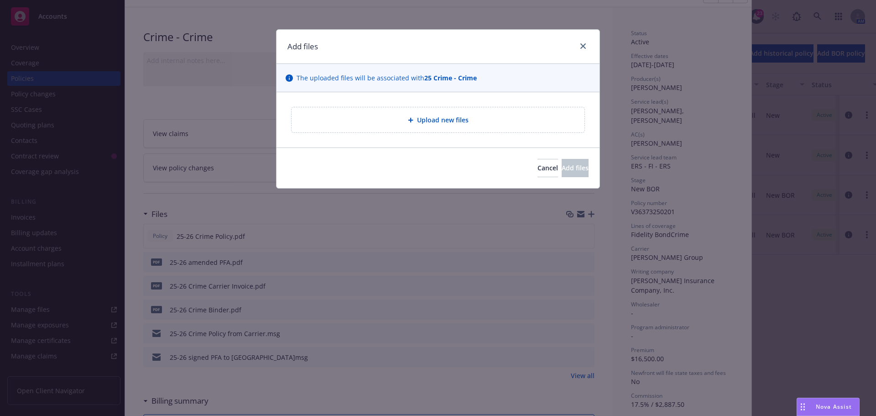
click at [461, 120] on span "Upload new files" at bounding box center [443, 120] width 52 height 10
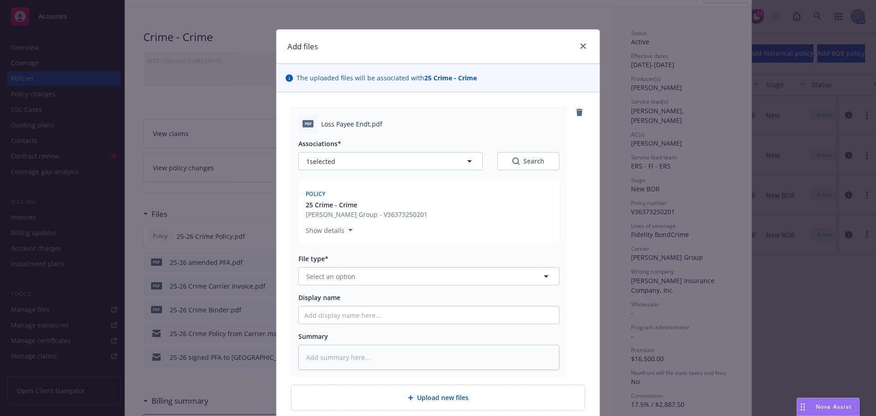
type textarea "x"
click at [384, 274] on button "Select an option" at bounding box center [428, 276] width 261 height 18
type input "endo"
click at [321, 316] on div "Endorsement delivery" at bounding box center [429, 326] width 260 height 24
type textarea "x"
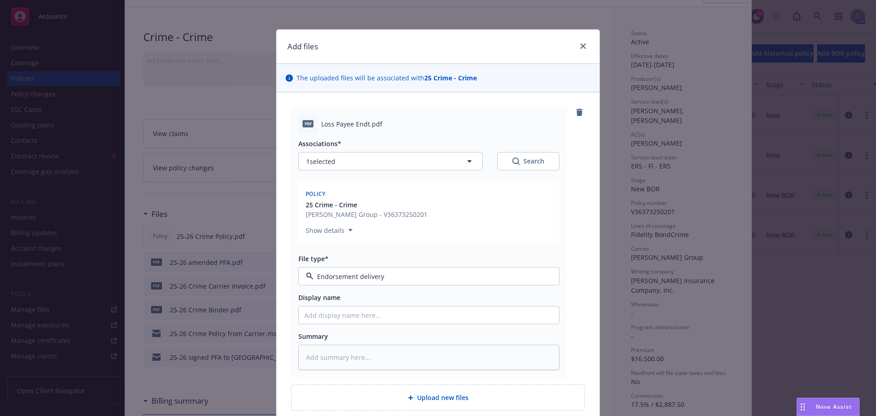
type input "Endorsement delivery"
click at [342, 277] on span "Endorsement delivery" at bounding box center [411, 277] width 211 height 10
type input "endor"
click at [327, 301] on span "Endorsement" at bounding box center [329, 302] width 42 height 10
click at [333, 315] on input "Display name" at bounding box center [429, 314] width 260 height 17
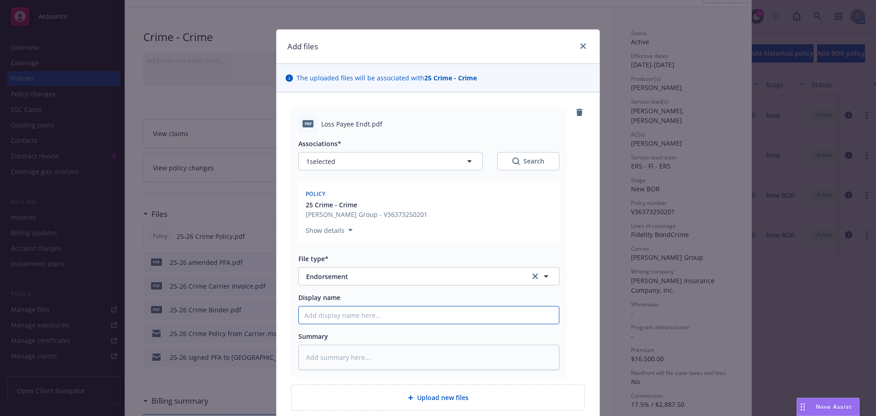
type textarea "x"
type input "2"
type textarea "x"
type input "25"
type textarea "x"
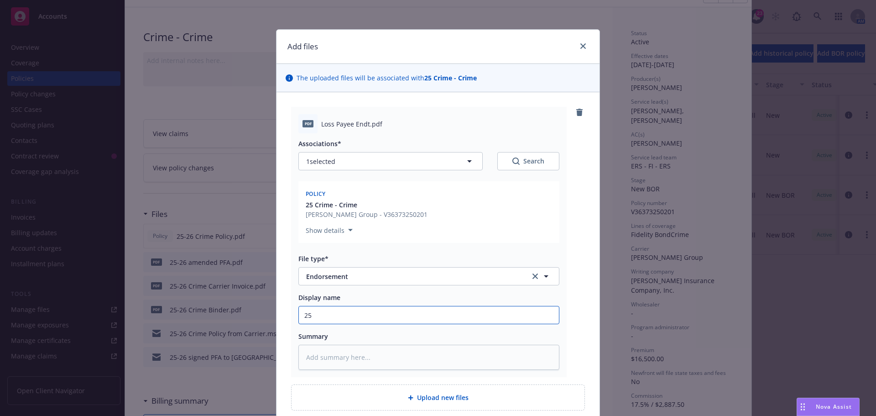
type input "25-"
type textarea "x"
type input "25-2"
type textarea "x"
type input "25-26"
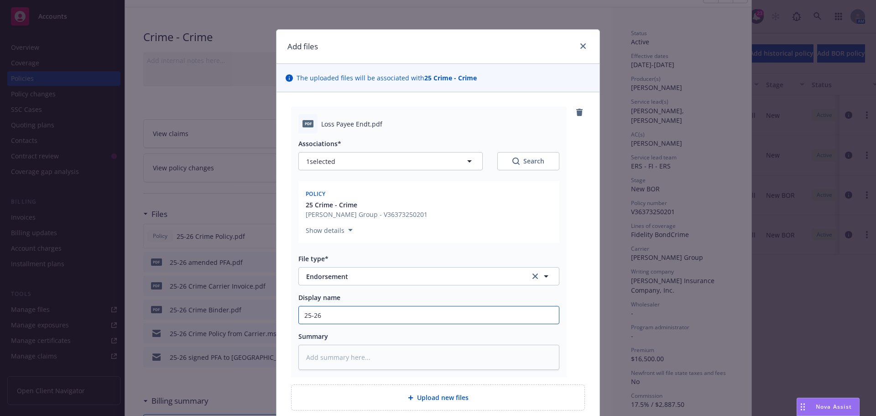
type textarea "x"
type input "25-26"
type textarea "x"
type input "25-26 L"
type textarea "x"
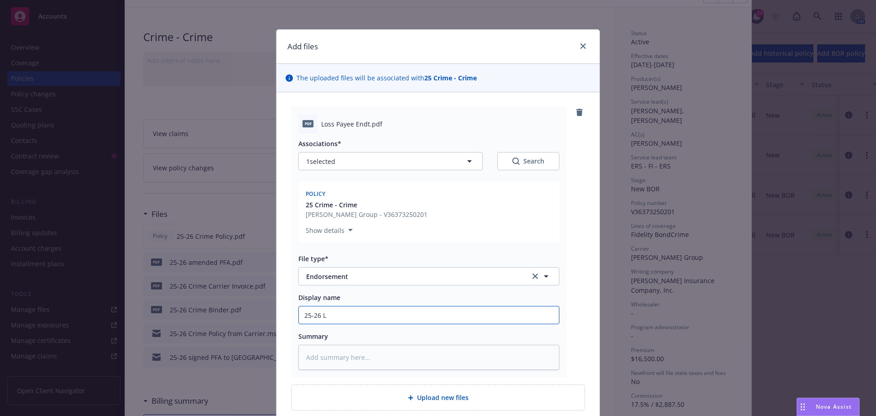
type input "25-26 Lo"
type textarea "x"
type input "25-26 Los"
type textarea "x"
type input "25-26 Loss"
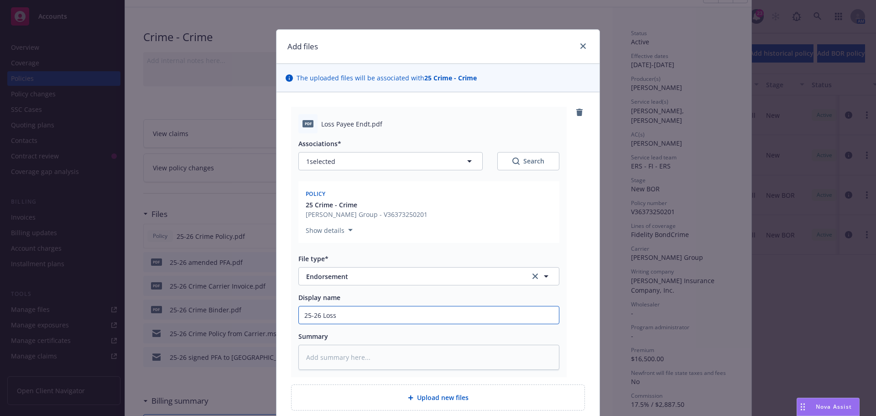
type textarea "x"
type input "25-26 Los"
type textarea "x"
type input "25-26 Lo"
type textarea "x"
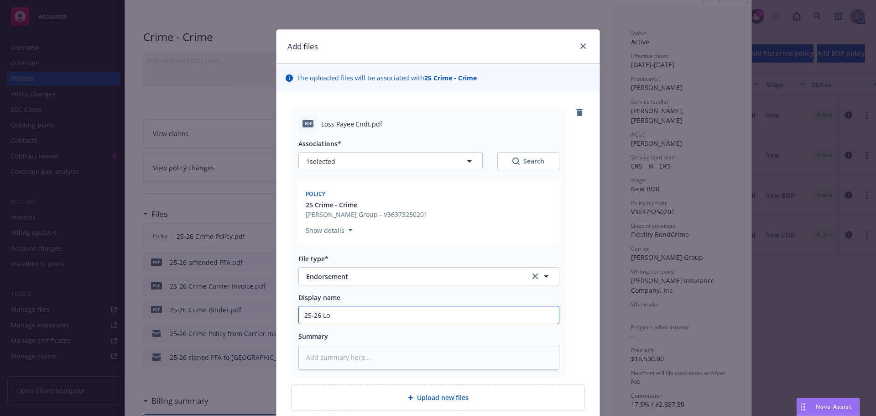
type input "25-26 L"
type textarea "x"
type input "25-26"
type textarea "x"
type input "25-26 C"
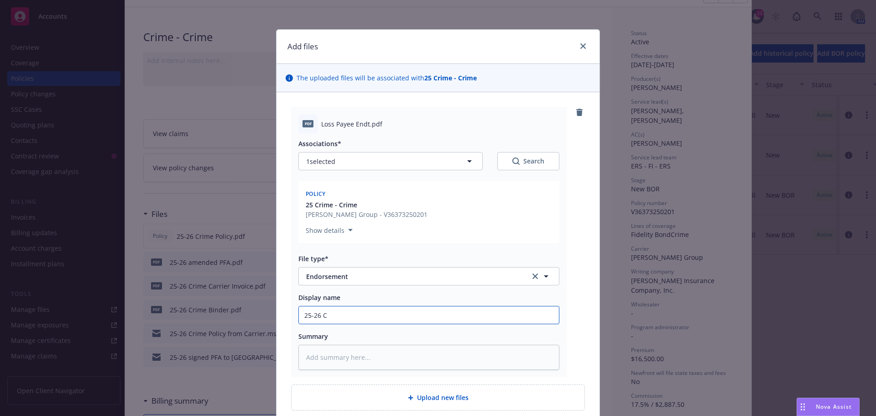
type textarea "x"
type input "25-26 Cr"
type textarea "x"
type input "25-26 Cri"
type textarea "x"
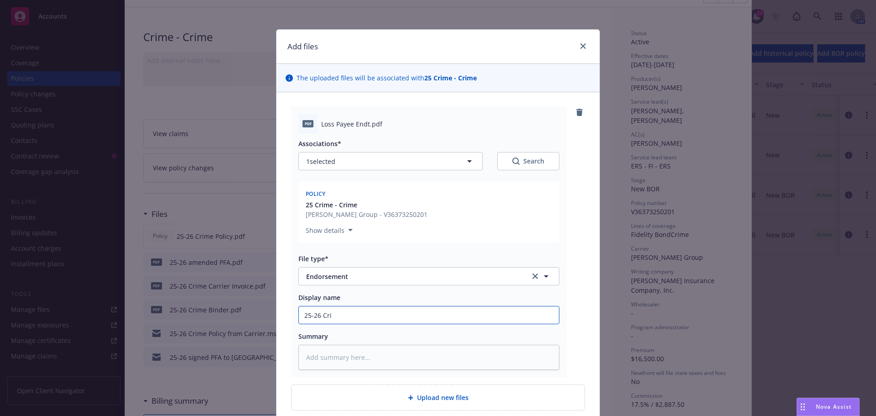
type input "25-26 [PERSON_NAME]"
type textarea "x"
type input "25-26 Crime"
type textarea "x"
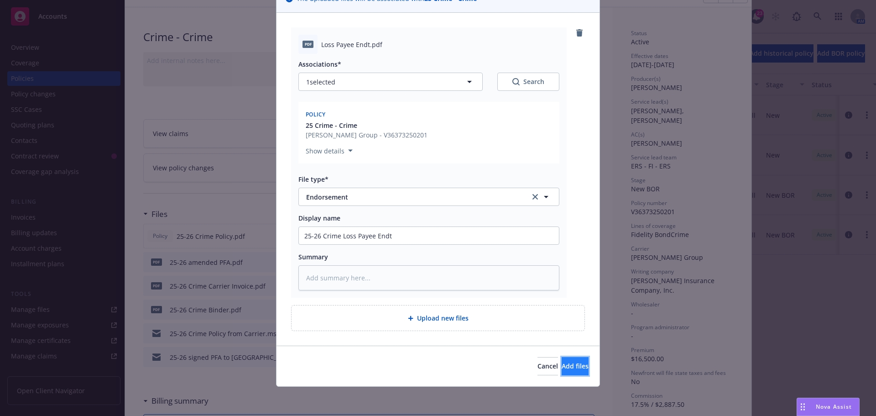
click at [562, 368] on button "Add files" at bounding box center [575, 366] width 27 height 18
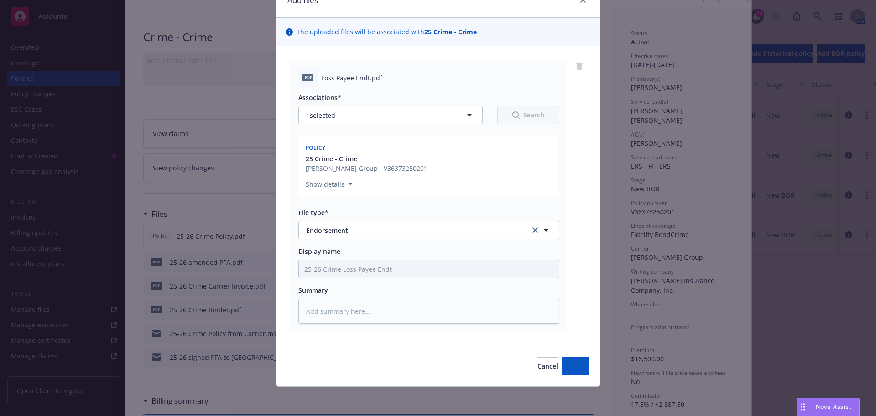
scroll to position [46, 0]
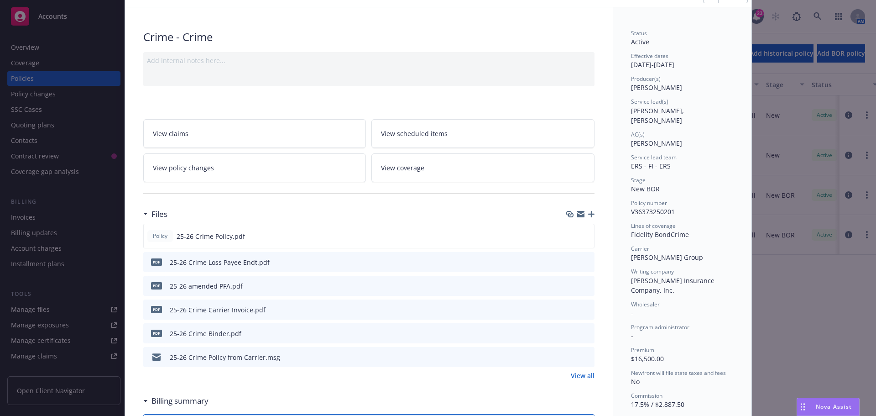
click at [588, 213] on icon "button" at bounding box center [591, 214] width 6 height 6
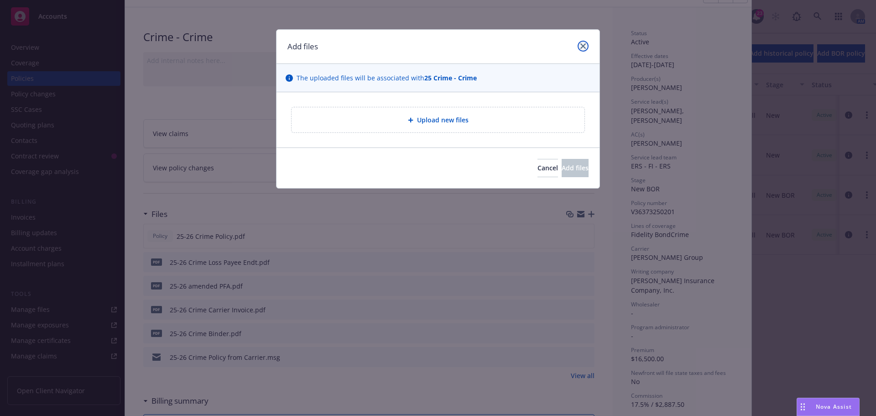
click at [584, 46] on icon "close" at bounding box center [583, 45] width 5 height 5
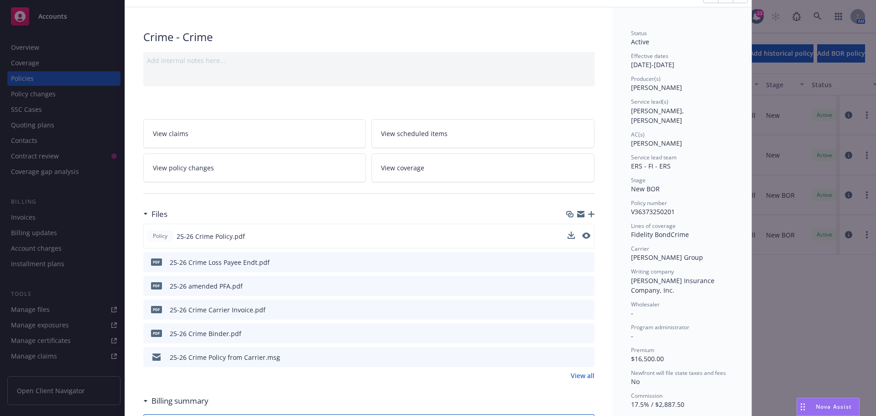
scroll to position [0, 0]
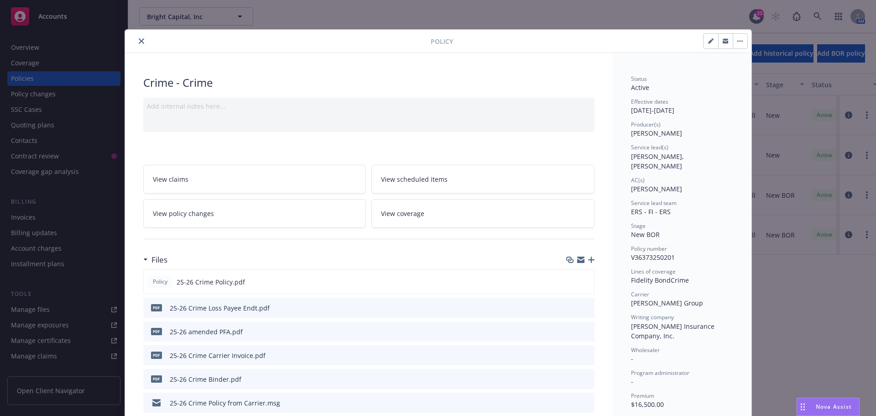
click at [139, 40] on icon "close" at bounding box center [141, 40] width 5 height 5
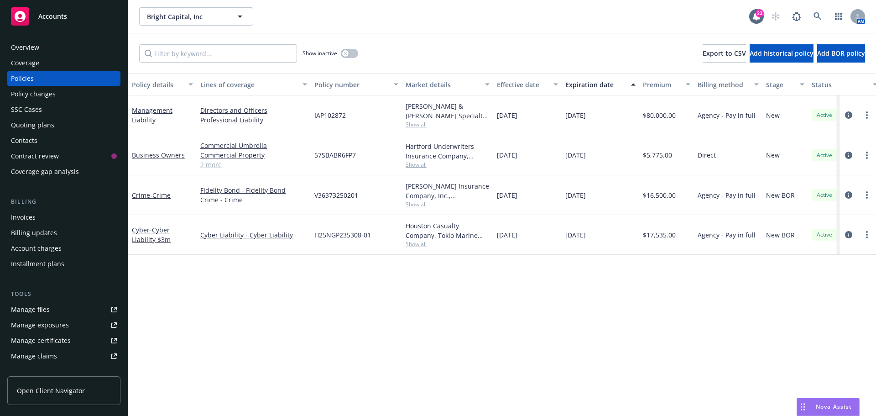
click at [461, 44] on div "Show inactive Export to CSV Add historical policy Add BOR policy" at bounding box center [502, 53] width 748 height 40
click at [146, 231] on link "Cyber - Cyber Liability $3m" at bounding box center [151, 234] width 39 height 18
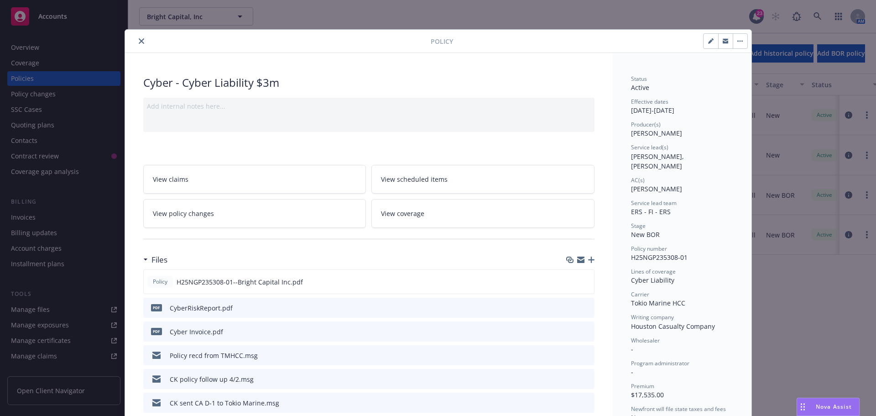
click at [141, 45] on button "close" at bounding box center [141, 41] width 11 height 11
